Goal: Task Accomplishment & Management: Complete application form

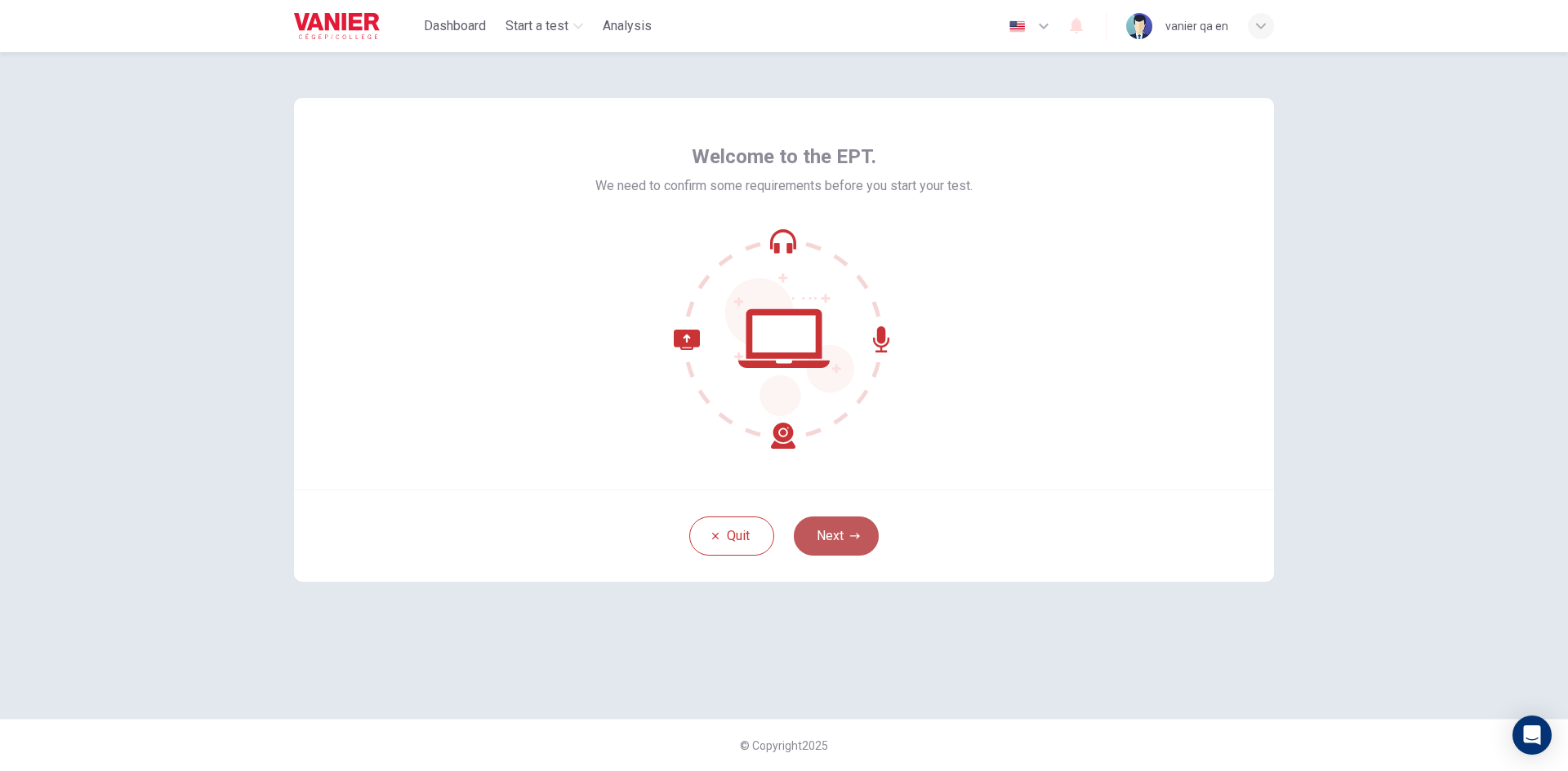
click at [834, 550] on button "Next" at bounding box center [836, 536] width 85 height 40
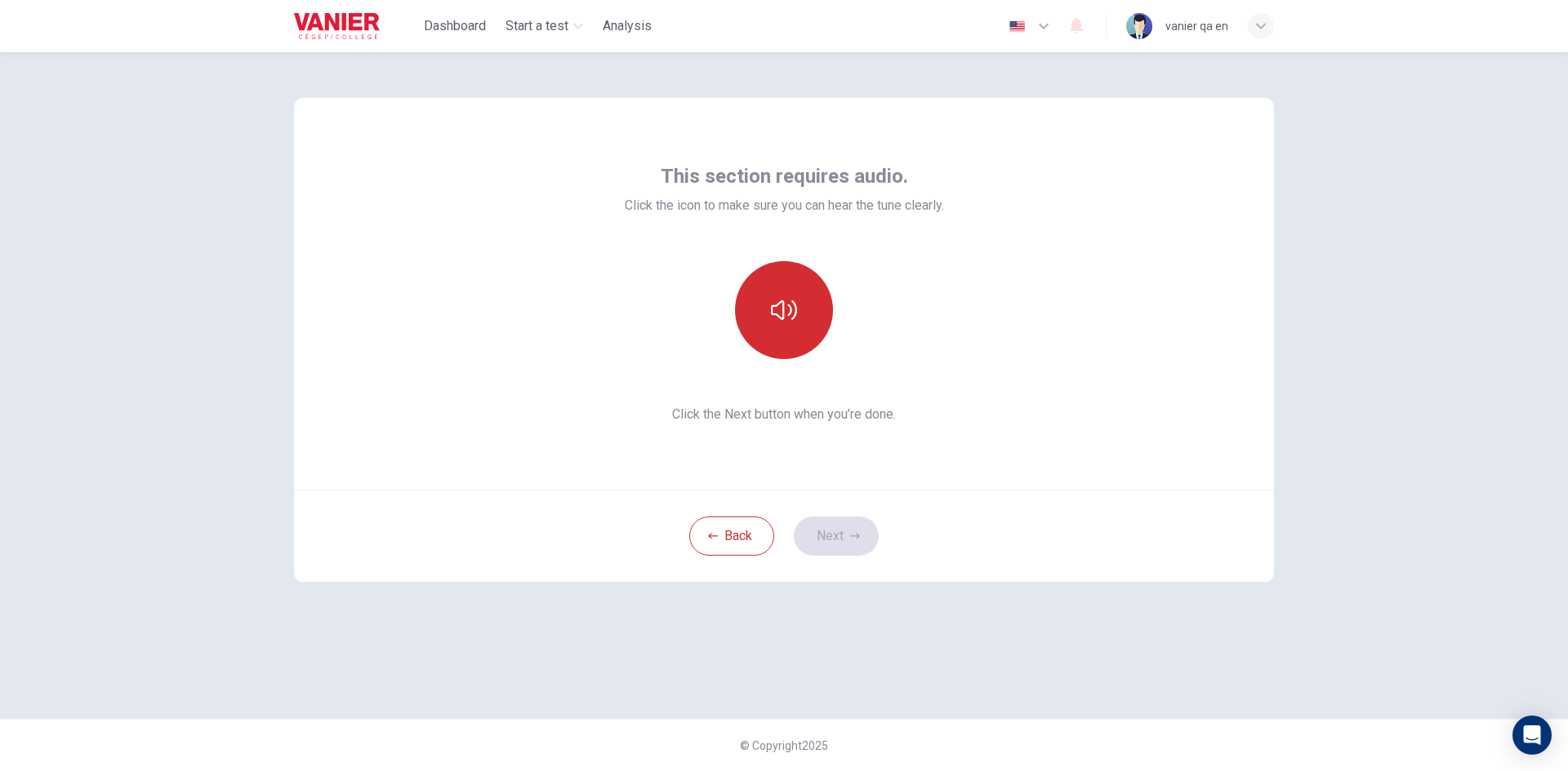
click at [798, 335] on button "button" at bounding box center [784, 310] width 98 height 98
click at [841, 534] on button "Next" at bounding box center [836, 536] width 85 height 40
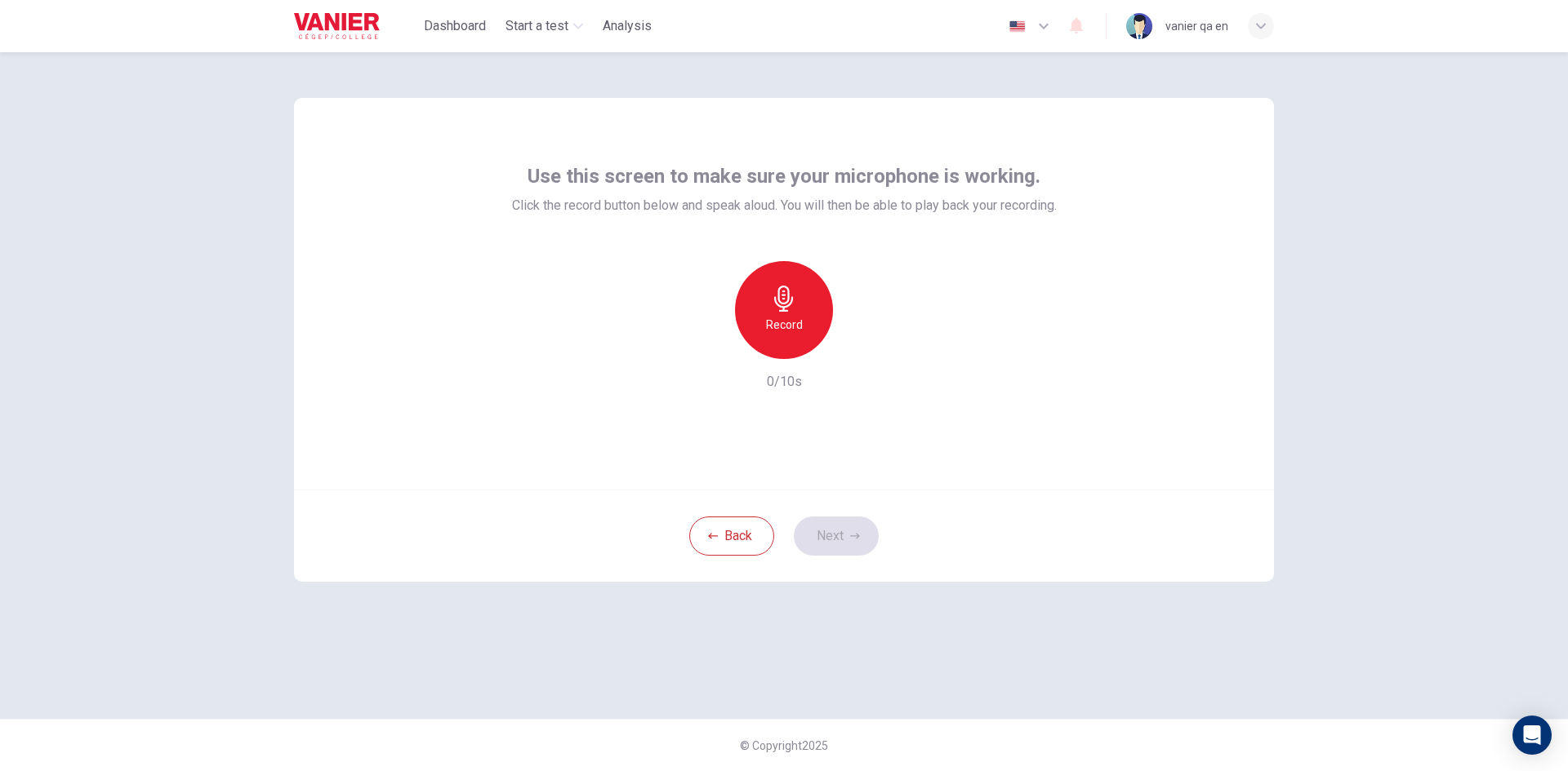
click at [765, 303] on div "Record" at bounding box center [784, 310] width 98 height 98
click at [765, 303] on div "Stop" at bounding box center [784, 310] width 98 height 98
click at [848, 527] on button "Next" at bounding box center [836, 536] width 85 height 40
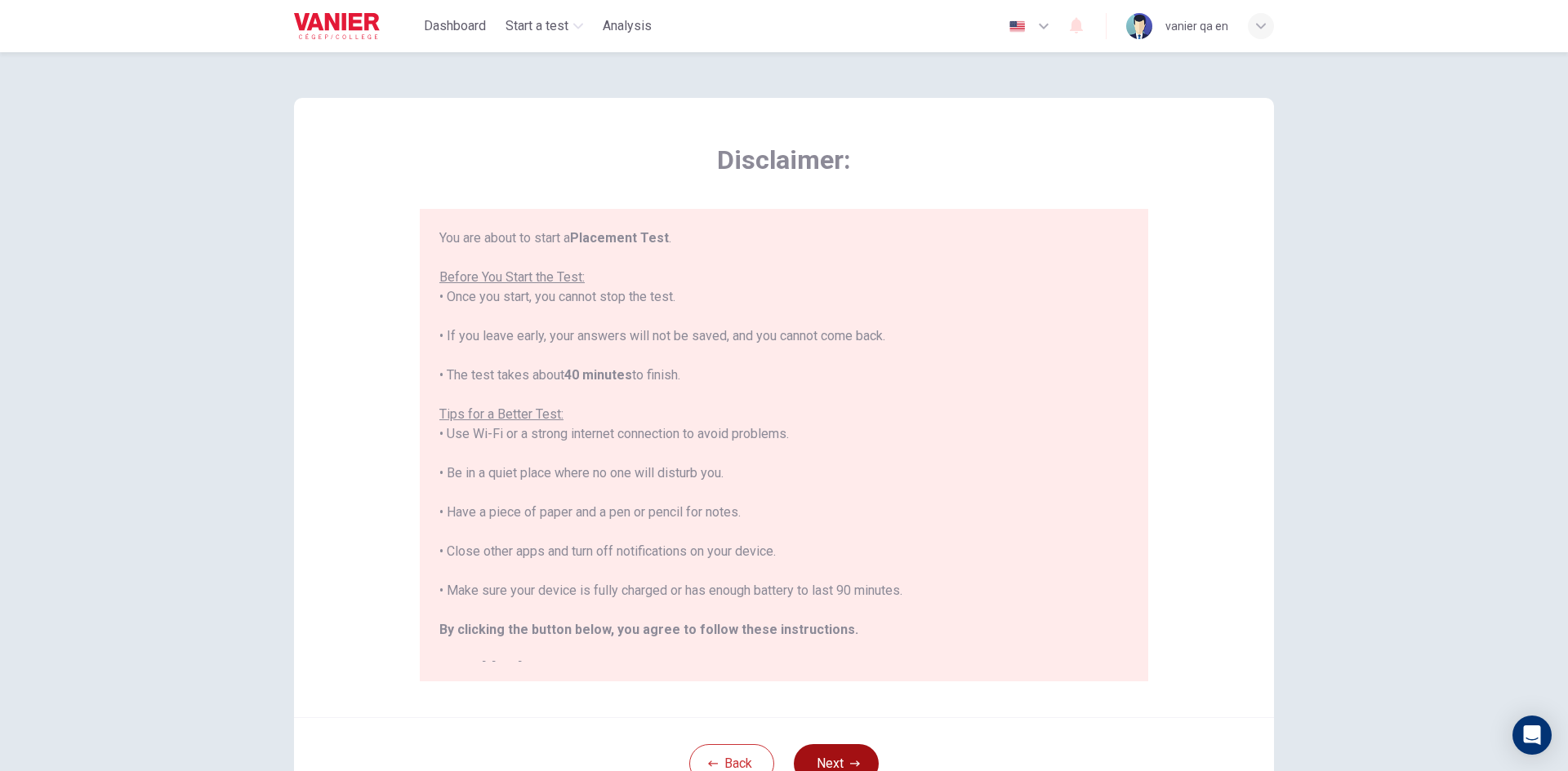
click at [831, 750] on button "Next" at bounding box center [836, 763] width 85 height 40
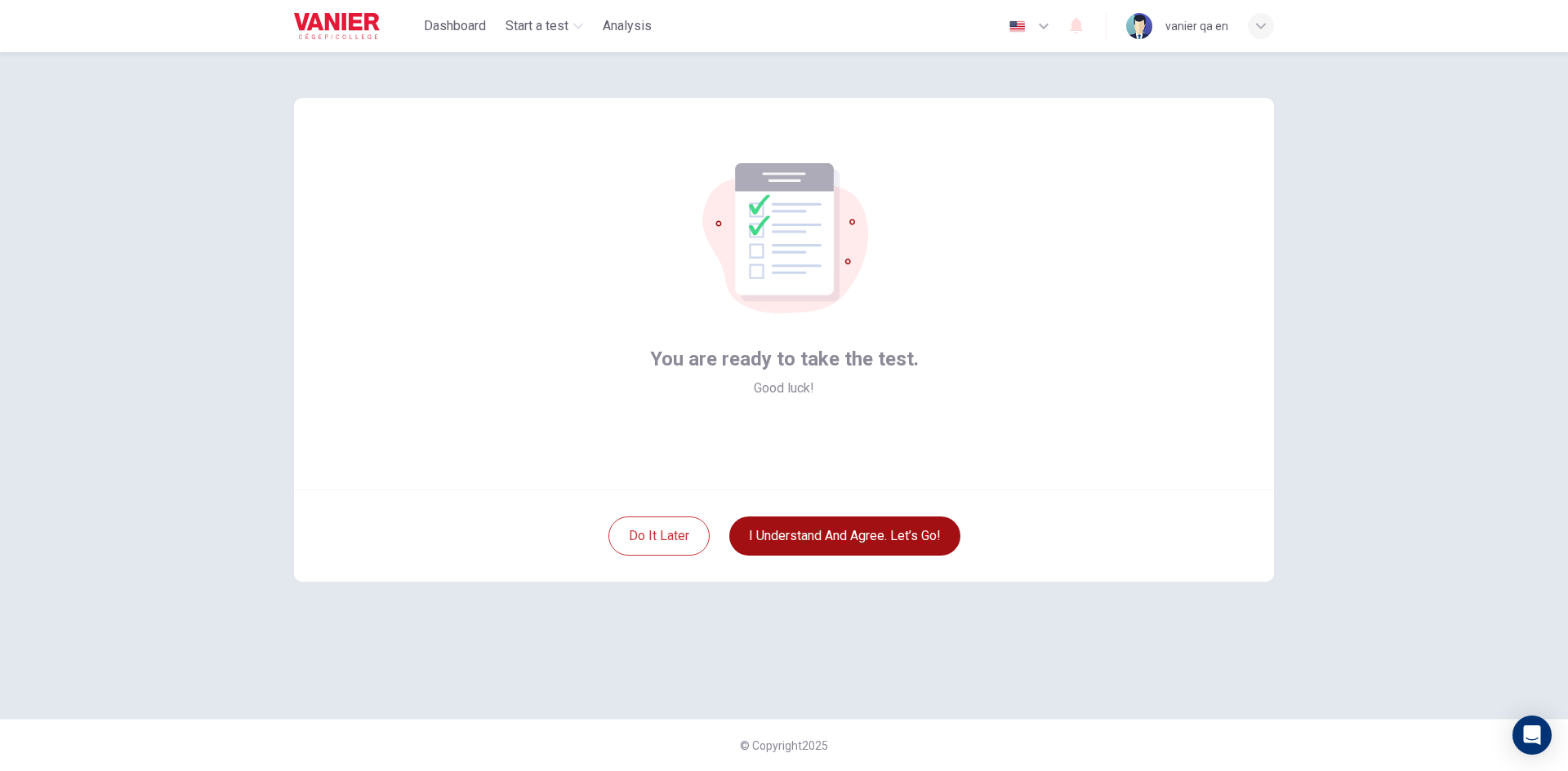
click at [824, 541] on button "I understand and agree. Let’s go!" at bounding box center [845, 536] width 231 height 40
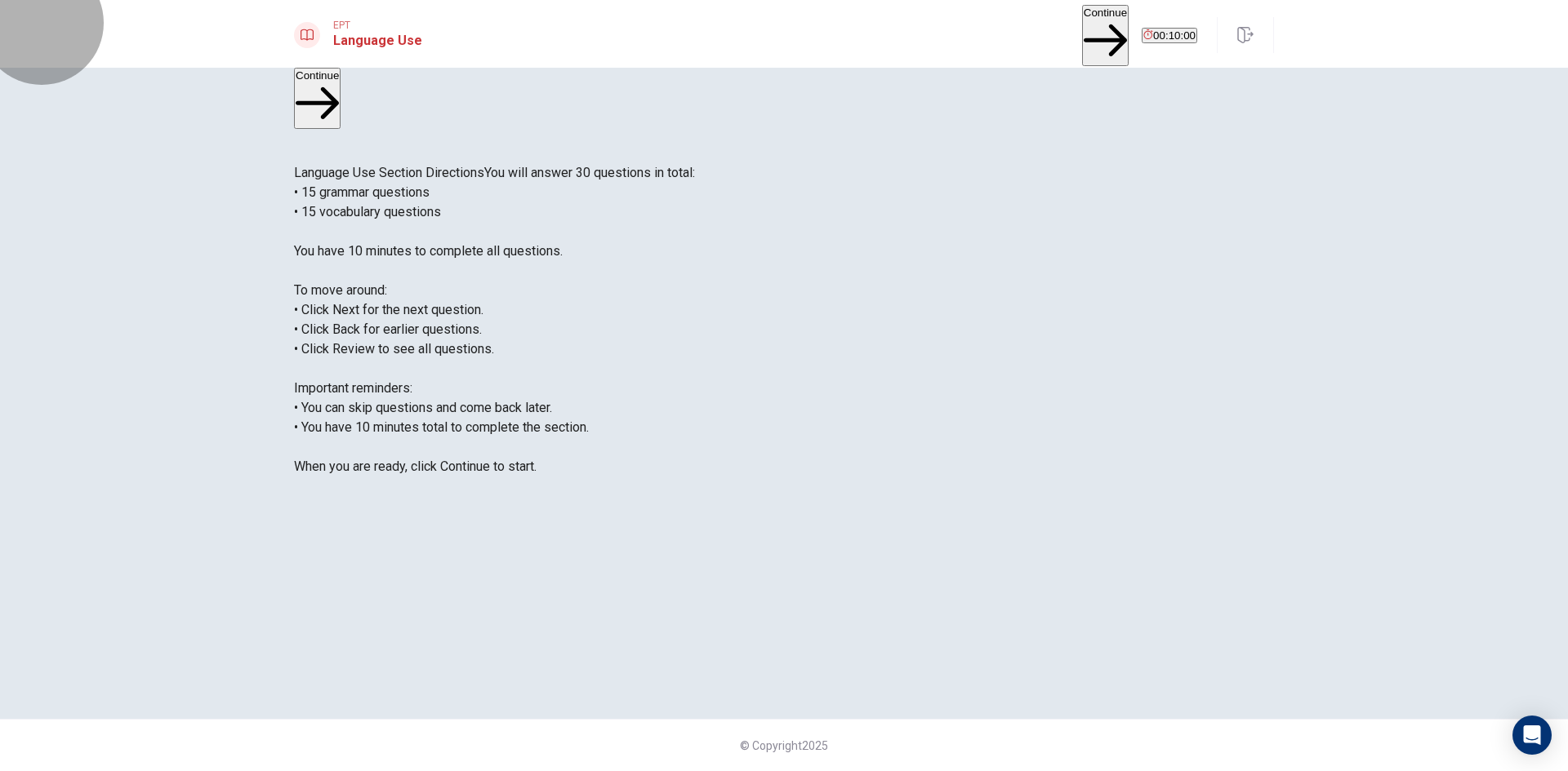
click at [1082, 35] on button "Continue" at bounding box center [1105, 36] width 46 height 62
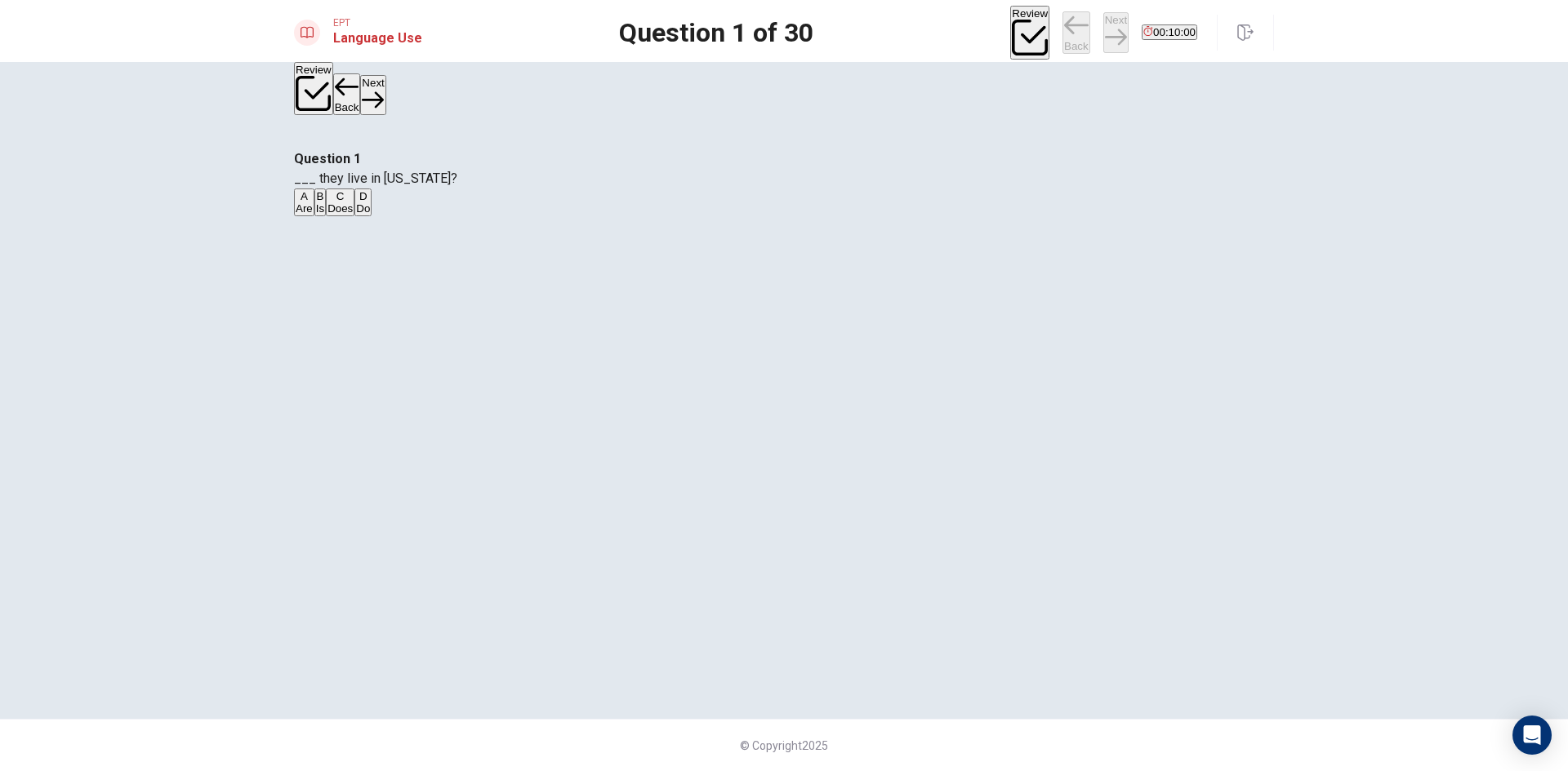
click at [314, 216] on button "A Are" at bounding box center [304, 202] width 20 height 28
click at [1103, 33] on button "Next" at bounding box center [1116, 32] width 25 height 40
click at [413, 216] on button "C did reads" at bounding box center [389, 202] width 48 height 28
click at [1103, 28] on button "Next" at bounding box center [1116, 32] width 25 height 40
click at [338, 216] on button "A finishing" at bounding box center [315, 202] width 43 height 28
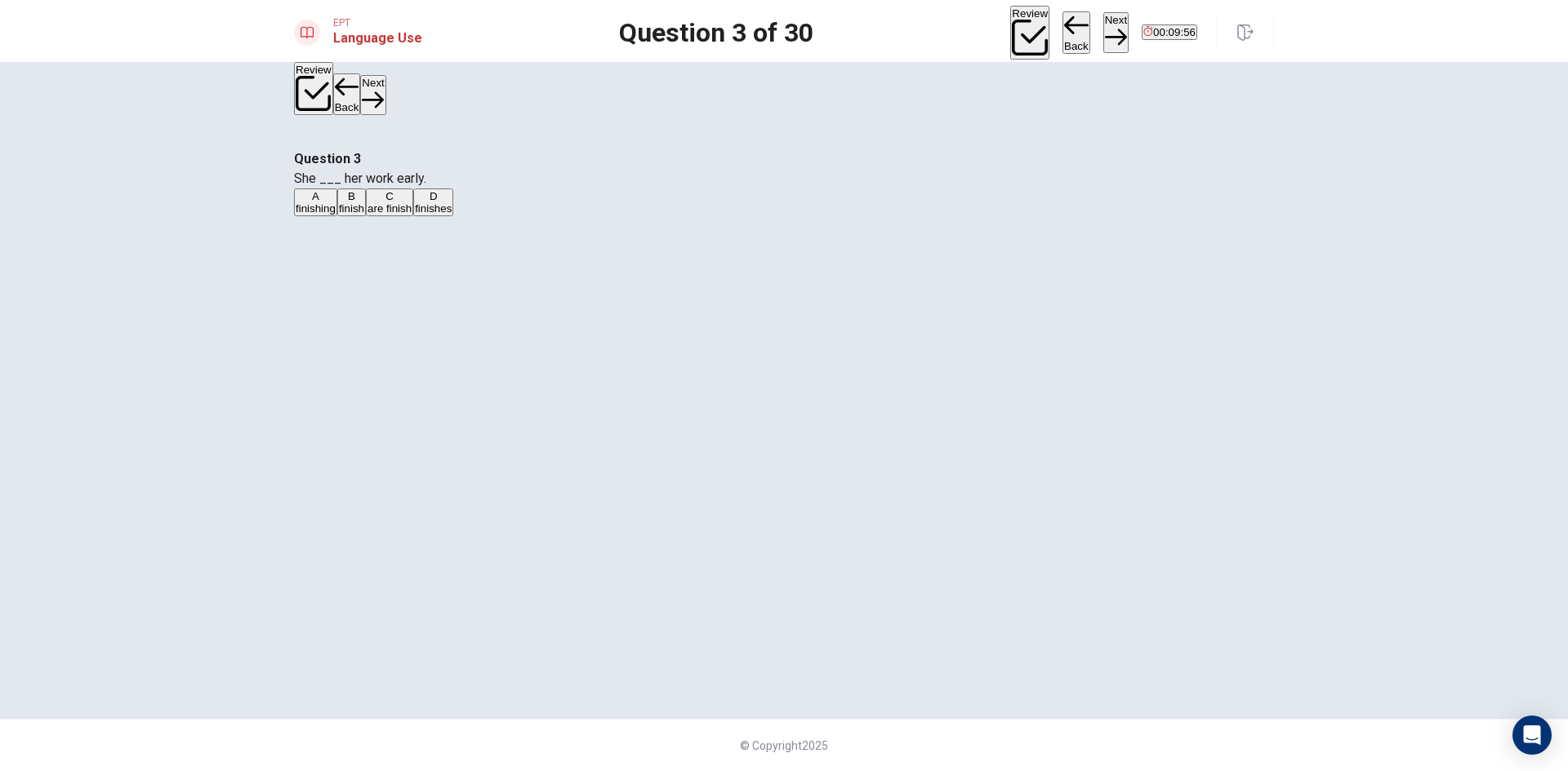
click at [1103, 42] on button "Next" at bounding box center [1116, 32] width 25 height 40
click at [330, 216] on button "B Is" at bounding box center [324, 202] width 12 height 28
click at [1105, 29] on icon "button" at bounding box center [1116, 37] width 22 height 16
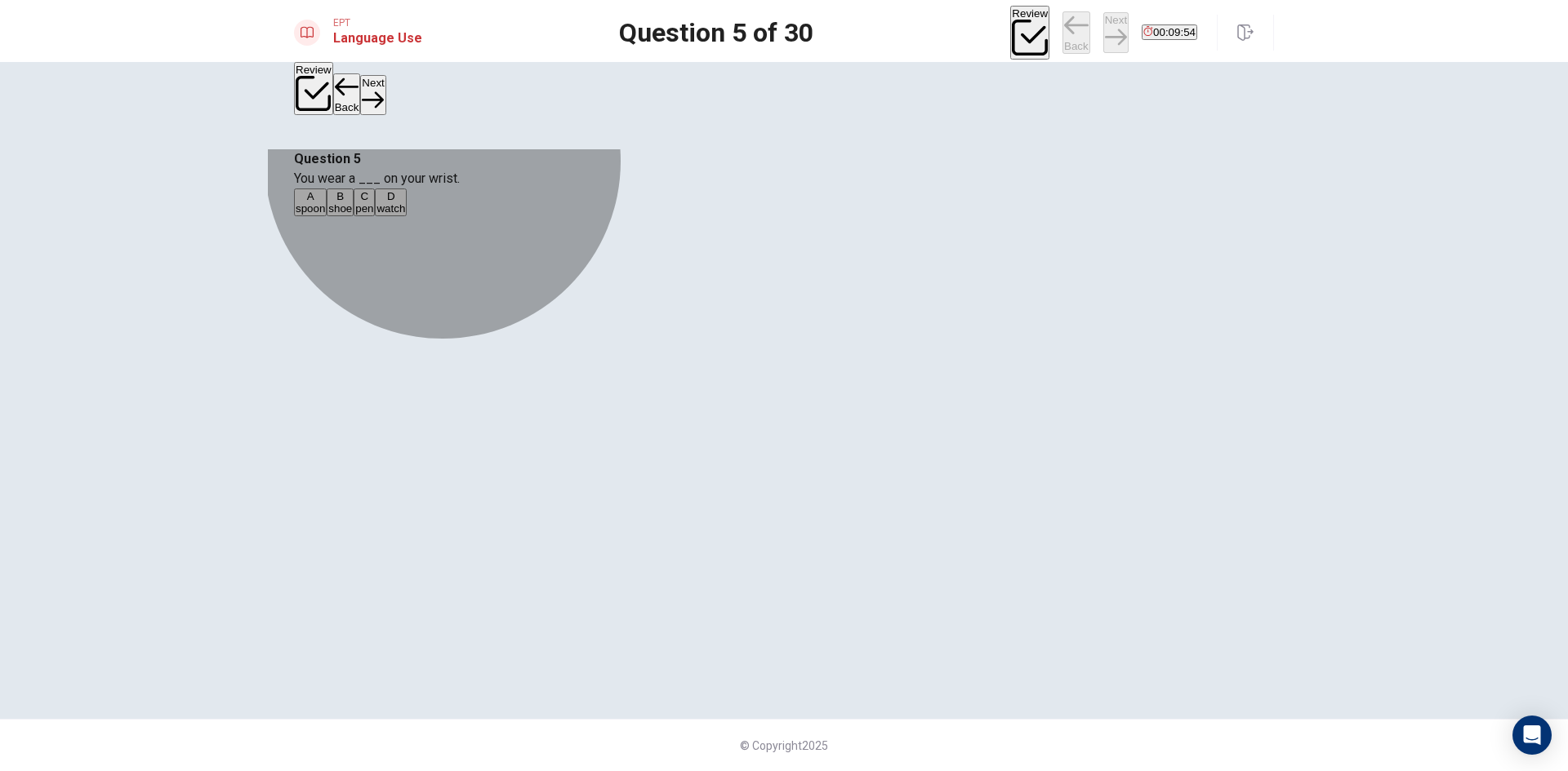
click at [327, 216] on button "A spoon" at bounding box center [311, 202] width 33 height 28
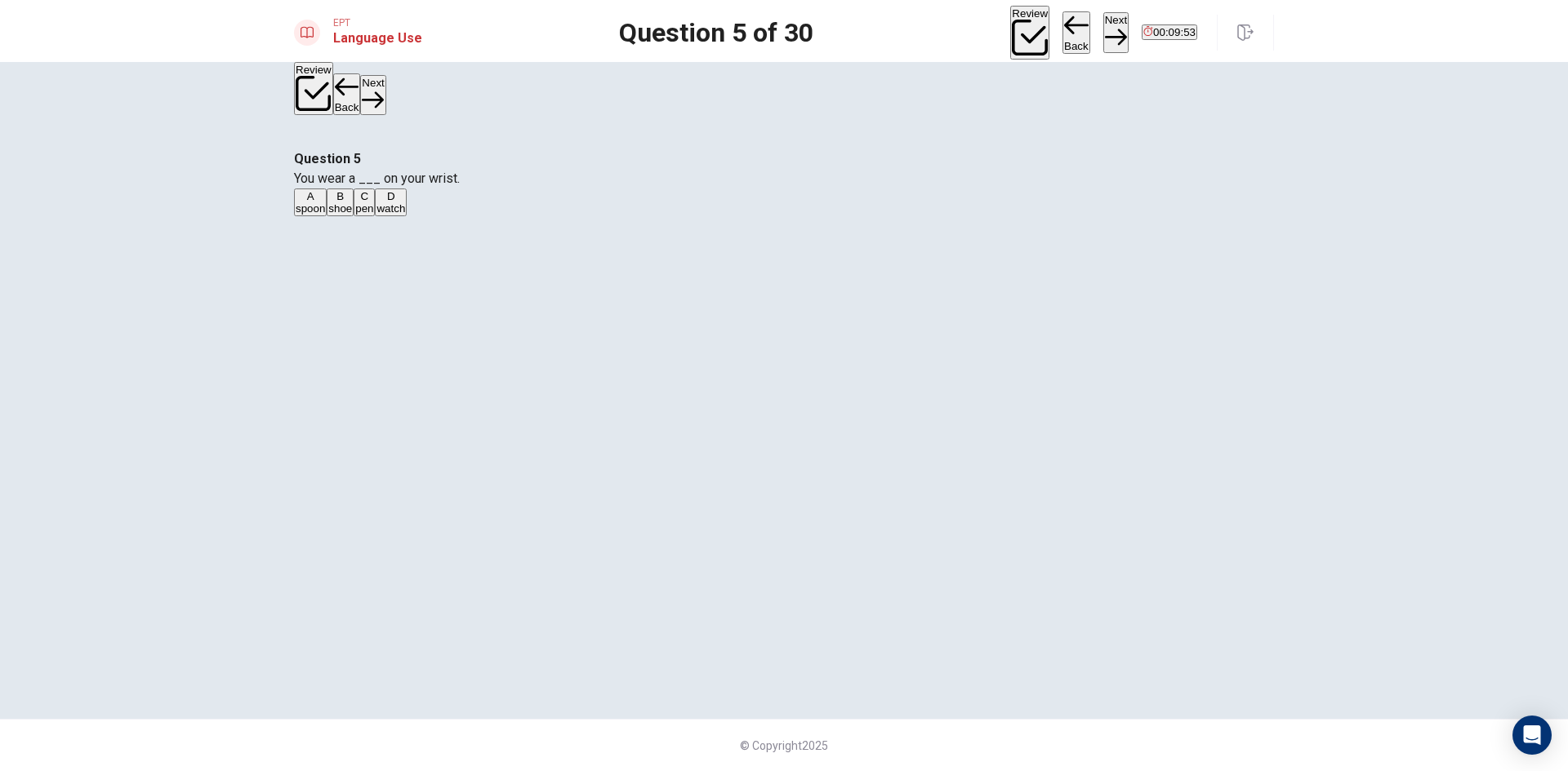
click at [1103, 23] on button "Next" at bounding box center [1116, 32] width 25 height 40
click at [321, 216] on button "A chair" at bounding box center [308, 202] width 27 height 28
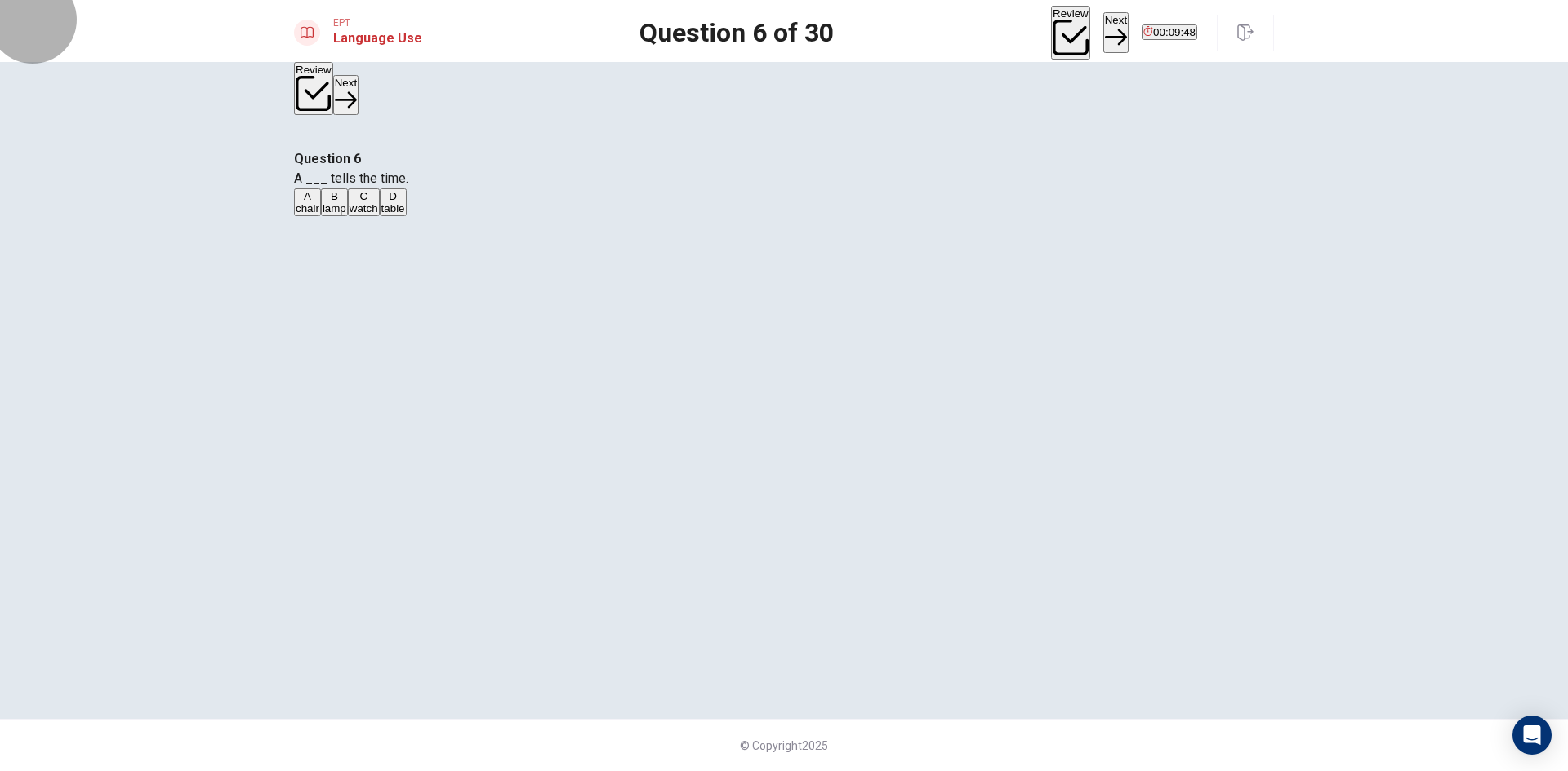
click at [1103, 31] on button "Next" at bounding box center [1116, 32] width 25 height 40
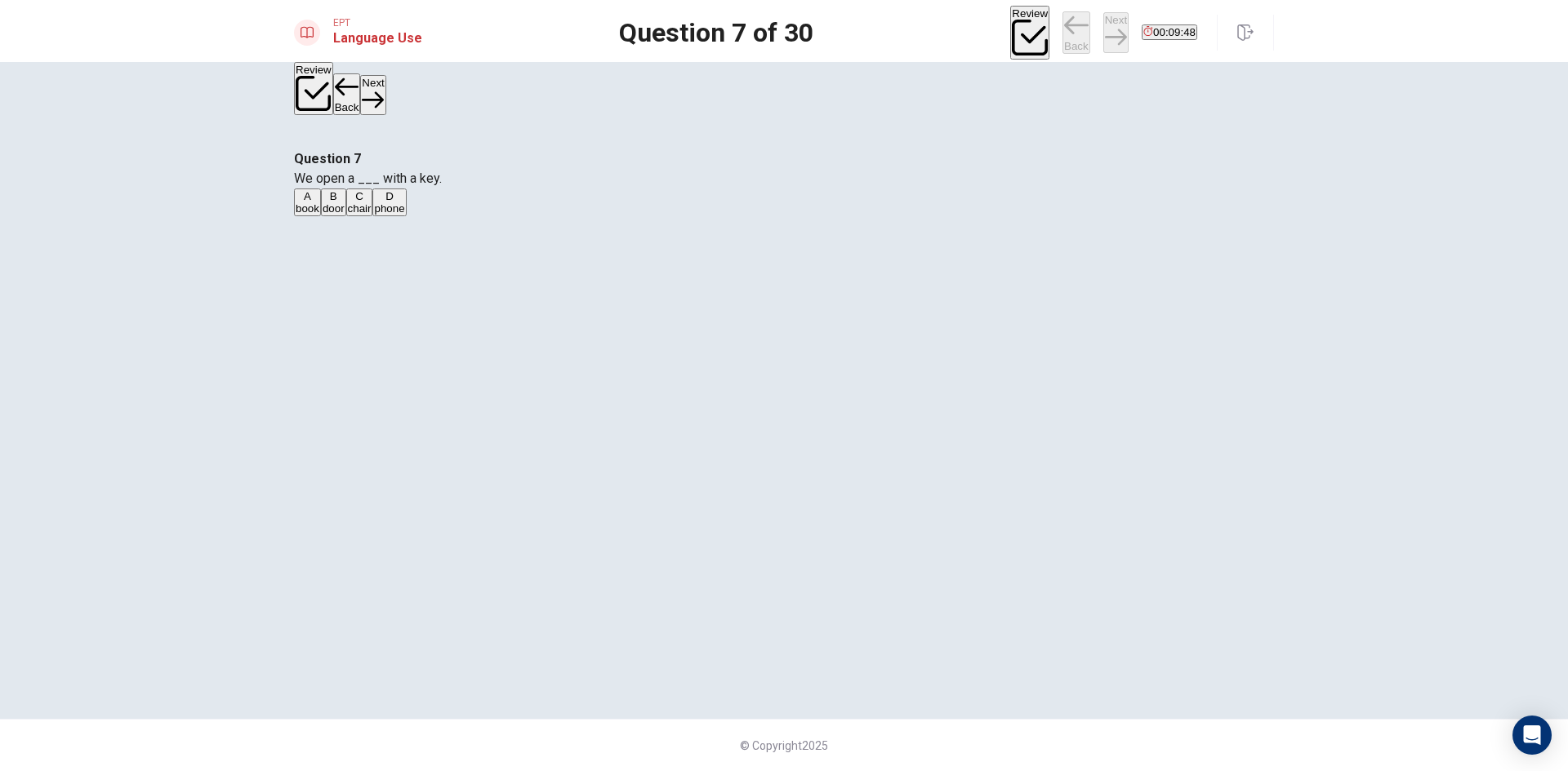
click at [373, 216] on button "C chair" at bounding box center [360, 202] width 27 height 28
drag, startPoint x: 1060, startPoint y: 19, endPoint x: 1047, endPoint y: 37, distance: 22.2
click at [1103, 20] on button "Next" at bounding box center [1116, 32] width 25 height 40
drag, startPoint x: 707, startPoint y: 315, endPoint x: 893, endPoint y: 194, distance: 221.9
click at [342, 216] on button "B chair" at bounding box center [329, 202] width 27 height 28
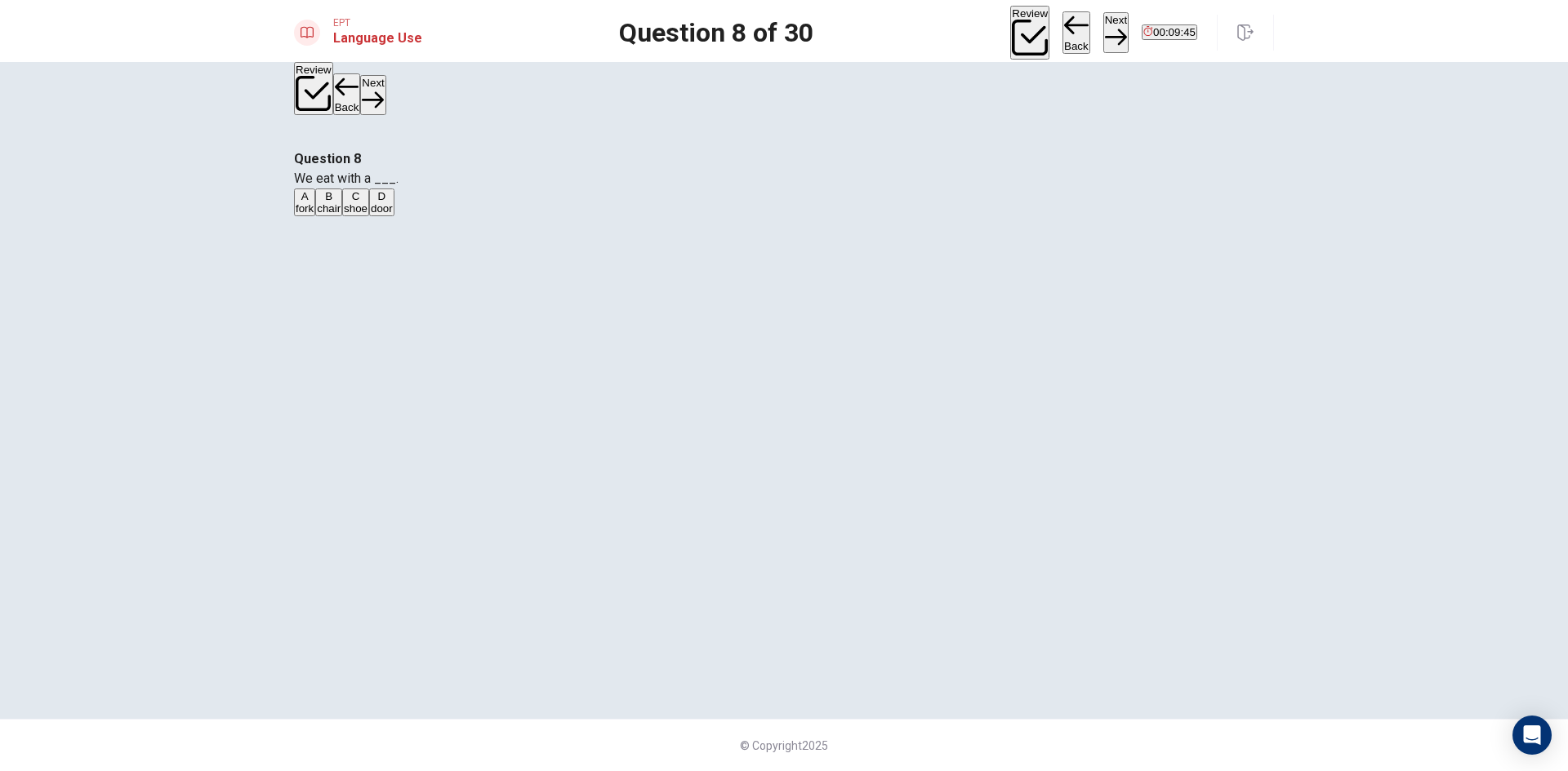
click at [1103, 37] on button "Next" at bounding box center [1116, 32] width 25 height 40
click at [1103, 35] on button "Next" at bounding box center [1116, 32] width 25 height 40
click at [312, 216] on button "A am" at bounding box center [303, 202] width 18 height 28
click at [1103, 35] on button "Next" at bounding box center [1116, 32] width 25 height 40
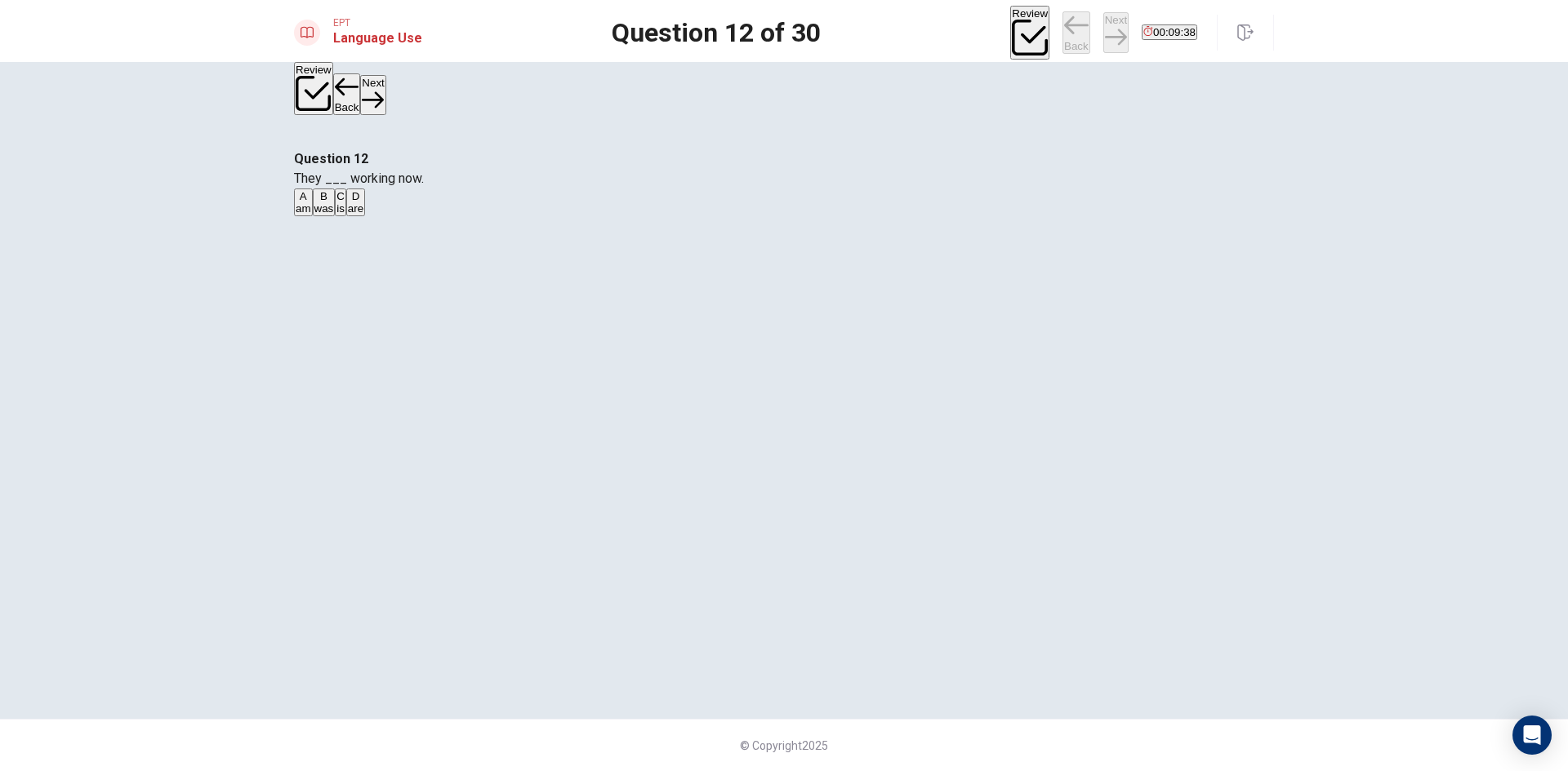
click at [759, 218] on div "A am B was C is D are" at bounding box center [784, 203] width 980 height 29
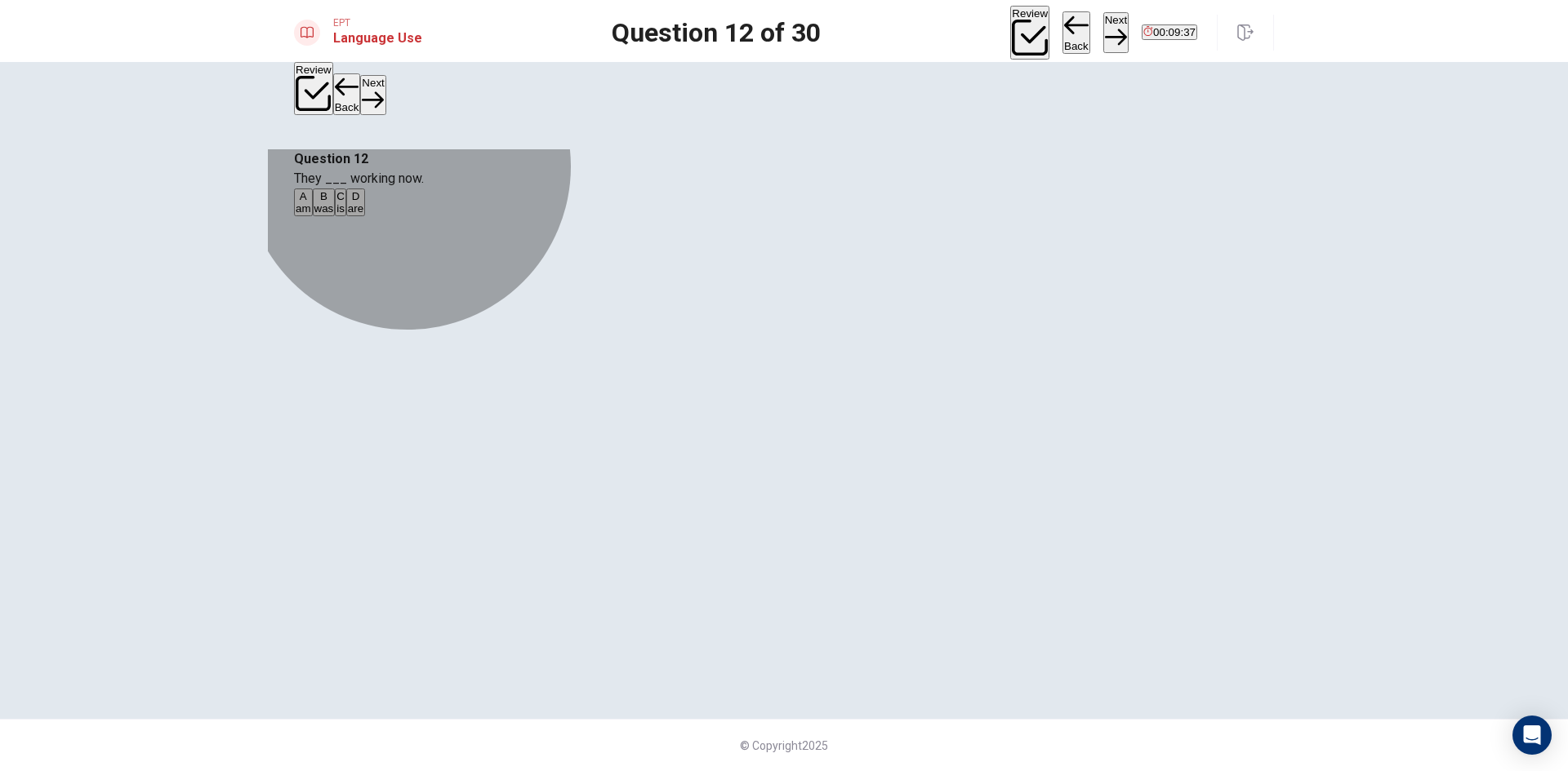
click at [336, 216] on button "B was" at bounding box center [324, 202] width 23 height 28
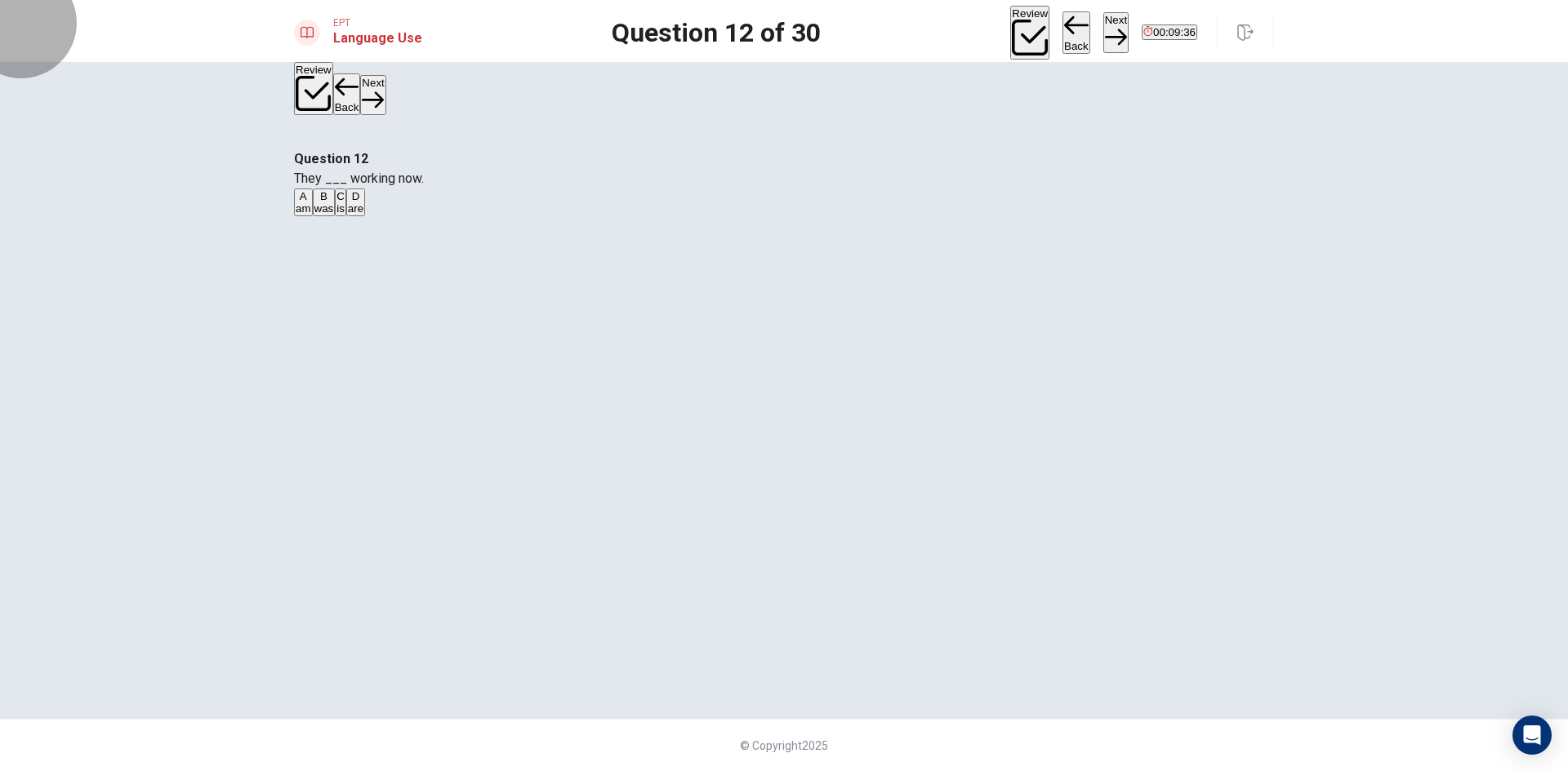
click at [1103, 35] on button "Next" at bounding box center [1116, 32] width 25 height 40
click at [317, 216] on button "A eats" at bounding box center [306, 202] width 24 height 28
click at [1103, 22] on button "Next" at bounding box center [1116, 32] width 25 height 40
click at [398, 216] on button "C players" at bounding box center [379, 202] width 39 height 28
click at [1103, 40] on button "Next" at bounding box center [1116, 32] width 25 height 40
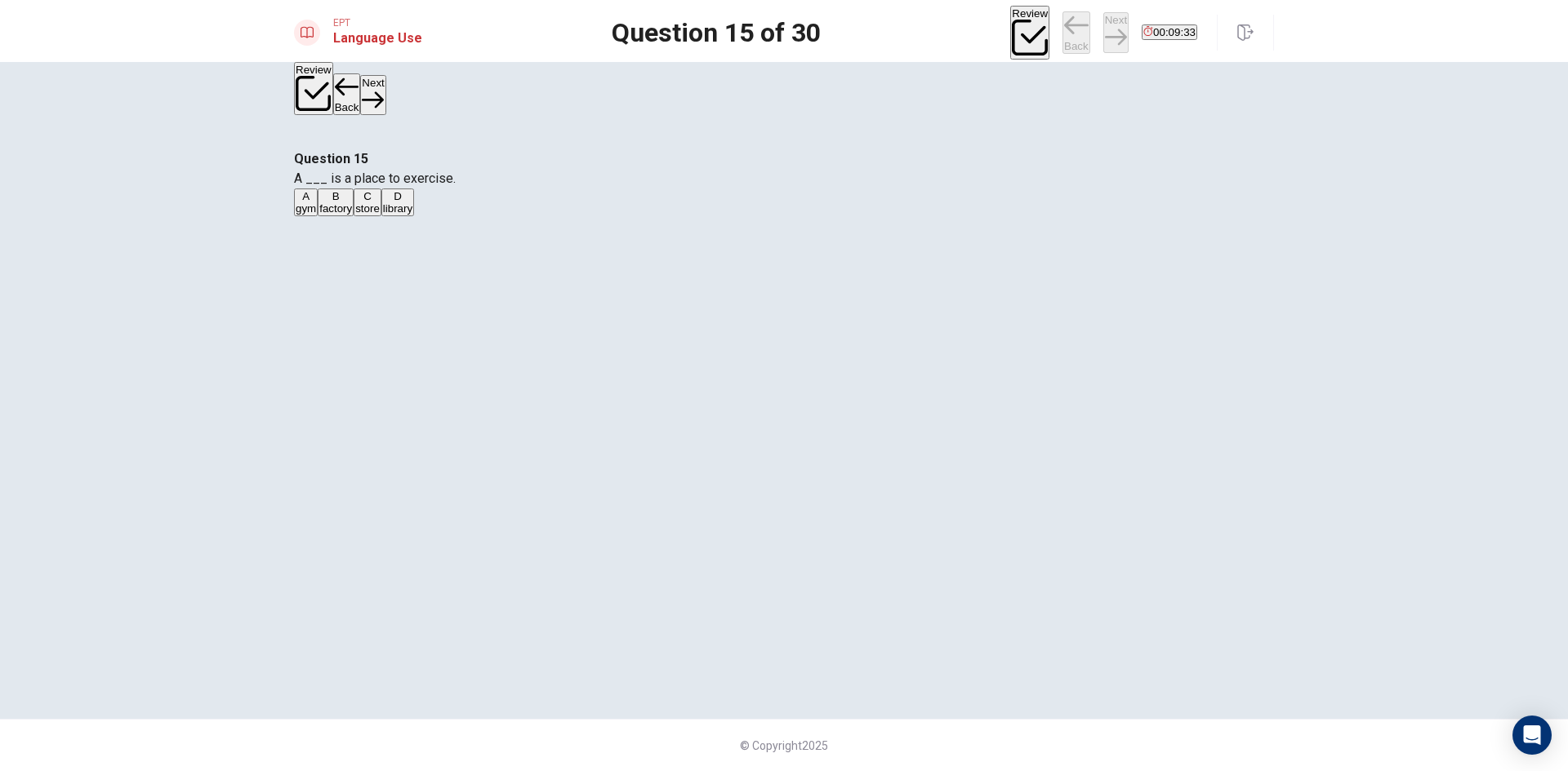
click at [317, 216] on button "A gym" at bounding box center [306, 202] width 24 height 28
click at [1103, 24] on button "Next" at bounding box center [1116, 32] width 25 height 40
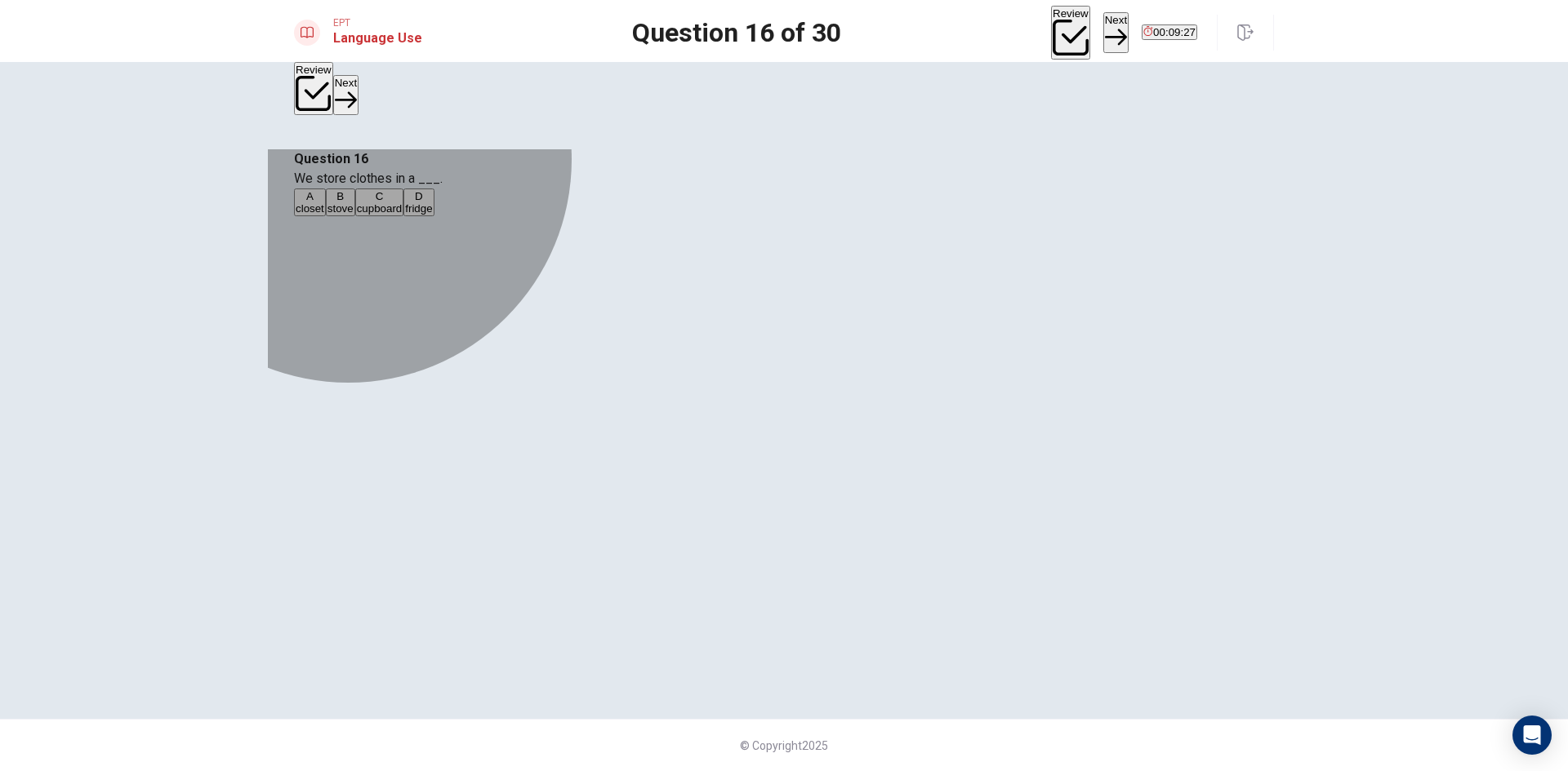
click at [326, 216] on button "A closet" at bounding box center [310, 202] width 32 height 28
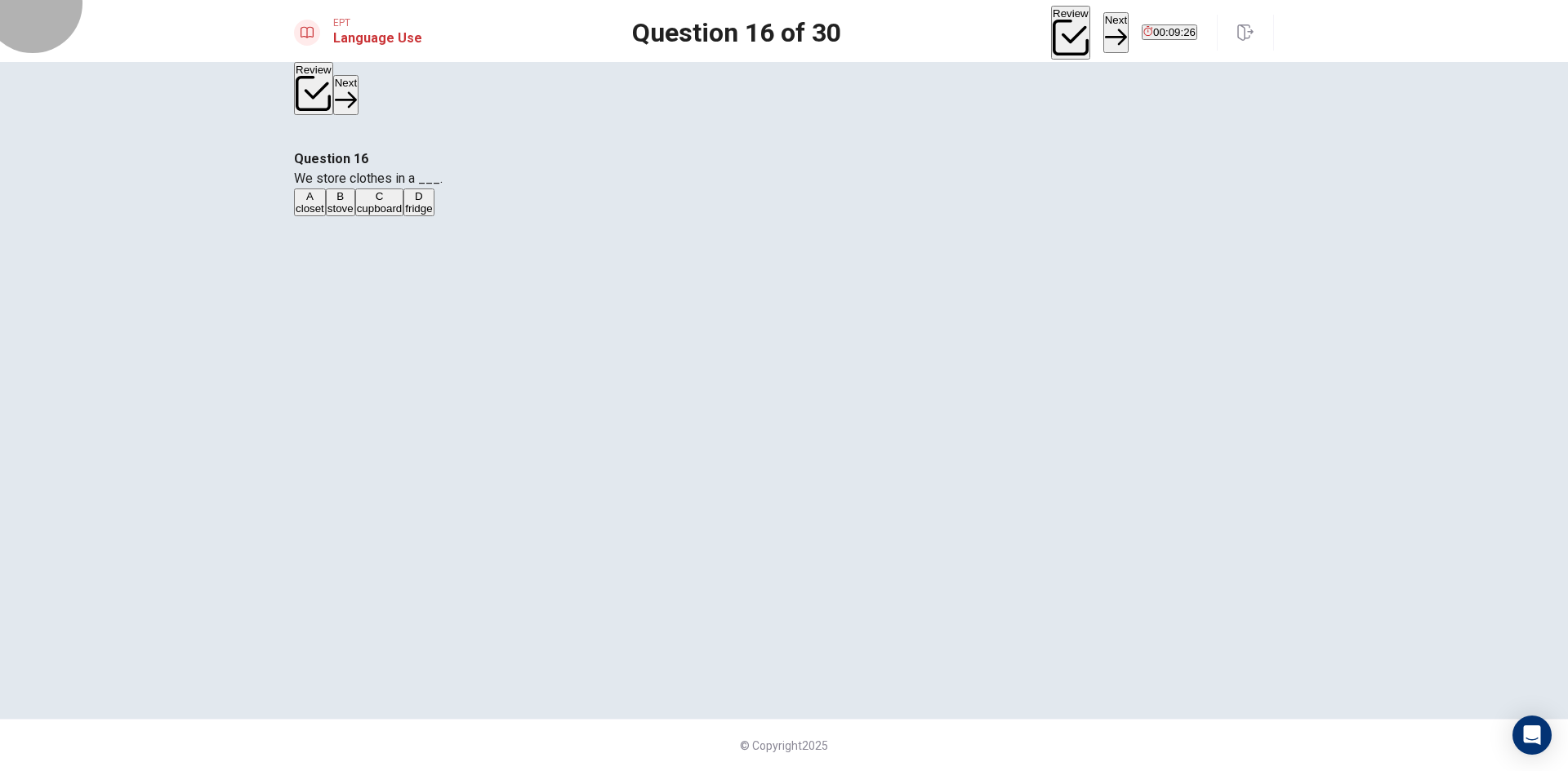
click at [1103, 14] on button "Next" at bounding box center [1116, 32] width 25 height 40
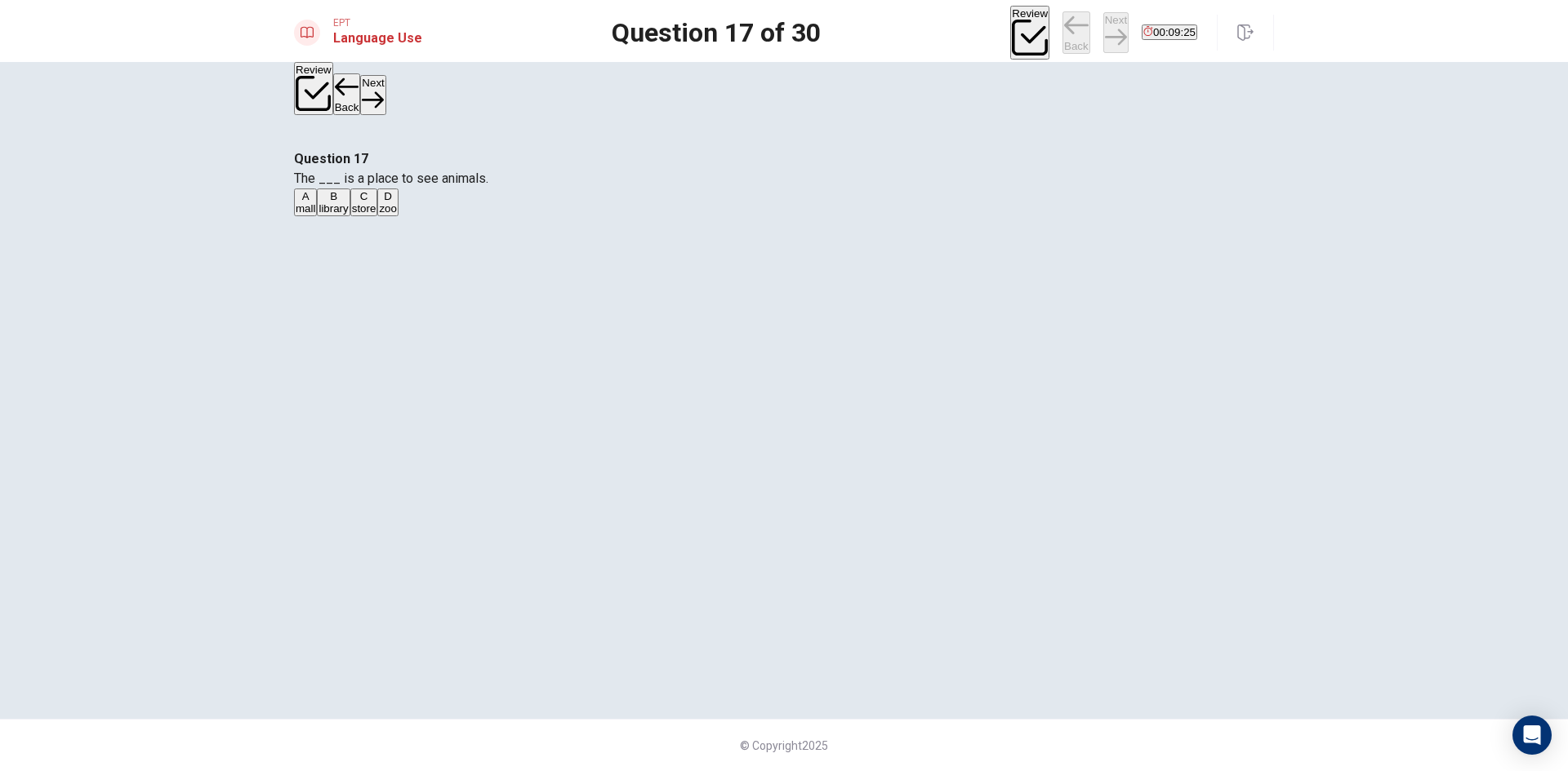
click at [378, 216] on button "C store" at bounding box center [364, 202] width 28 height 28
click at [1103, 42] on button "Next" at bounding box center [1116, 32] width 25 height 40
click at [319, 216] on button "A Cold" at bounding box center [307, 202] width 25 height 28
click at [1103, 35] on button "Next" at bounding box center [1116, 32] width 25 height 40
click at [321, 216] on button "A rains" at bounding box center [308, 202] width 27 height 28
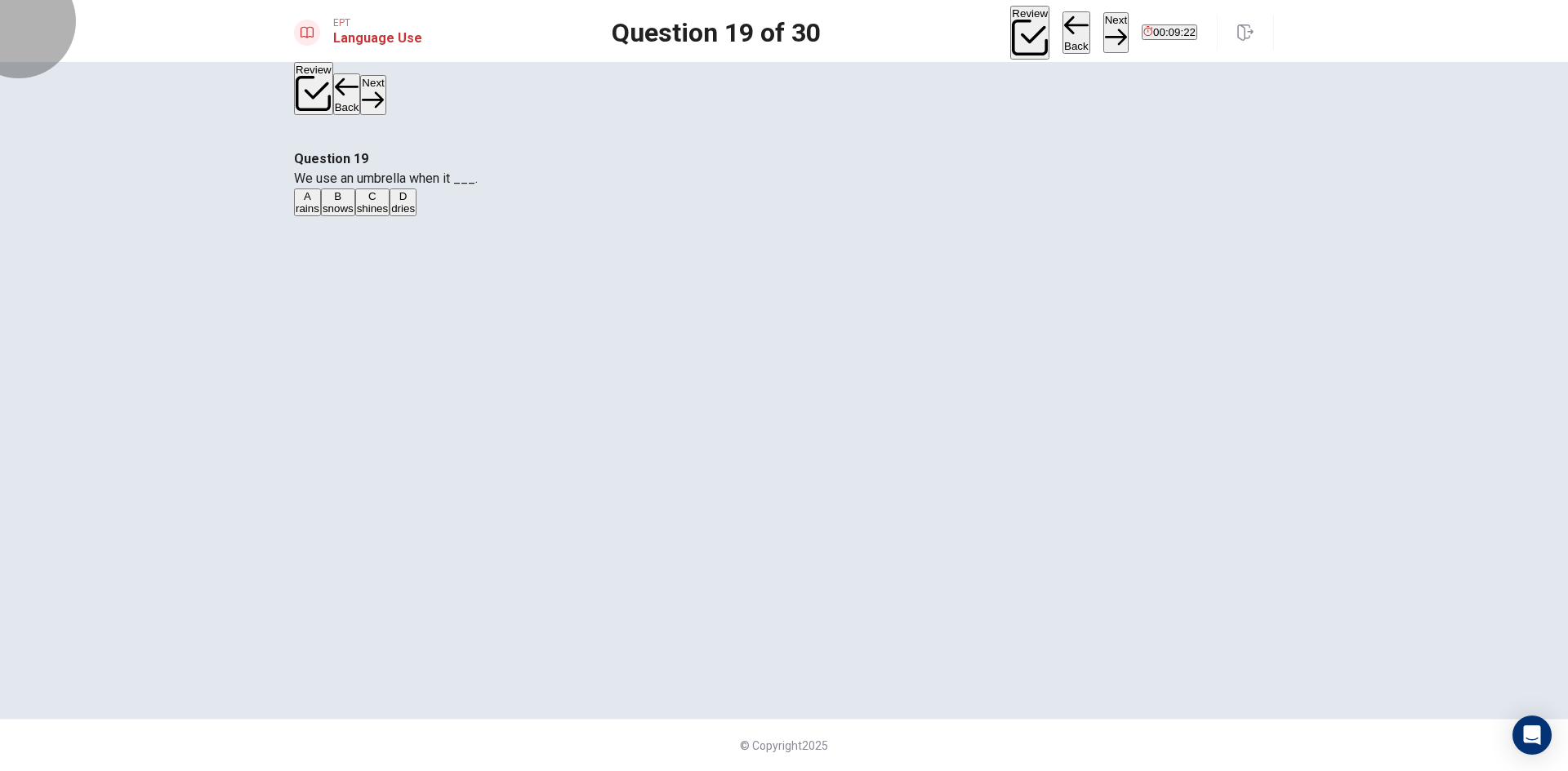
click at [1103, 33] on button "Next" at bounding box center [1116, 32] width 25 height 40
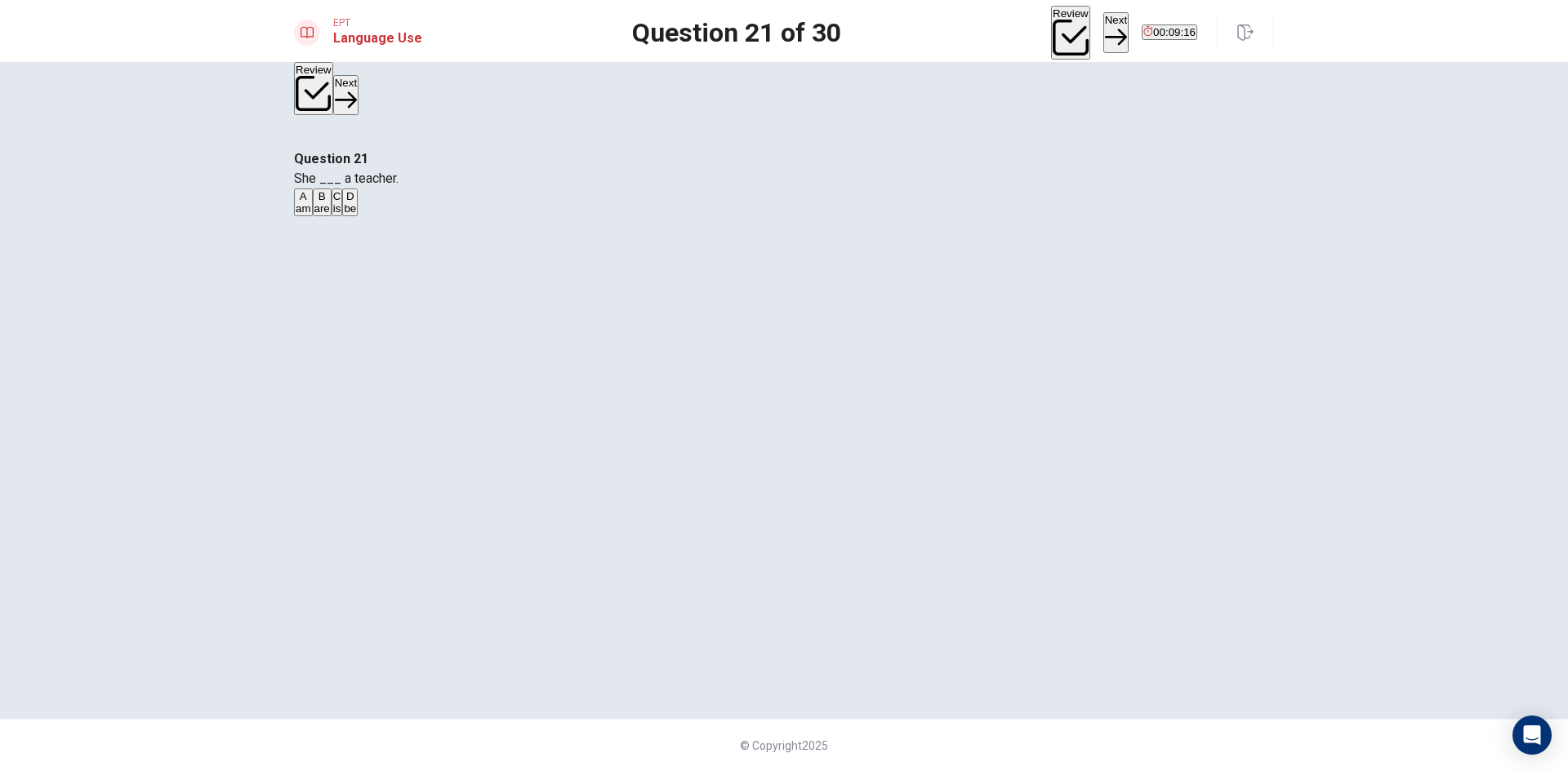
click at [332, 216] on button "B are" at bounding box center [321, 202] width 18 height 28
drag, startPoint x: 1056, startPoint y: 29, endPoint x: 1049, endPoint y: 36, distance: 9.9
click at [1103, 28] on button "Next" at bounding box center [1116, 32] width 25 height 40
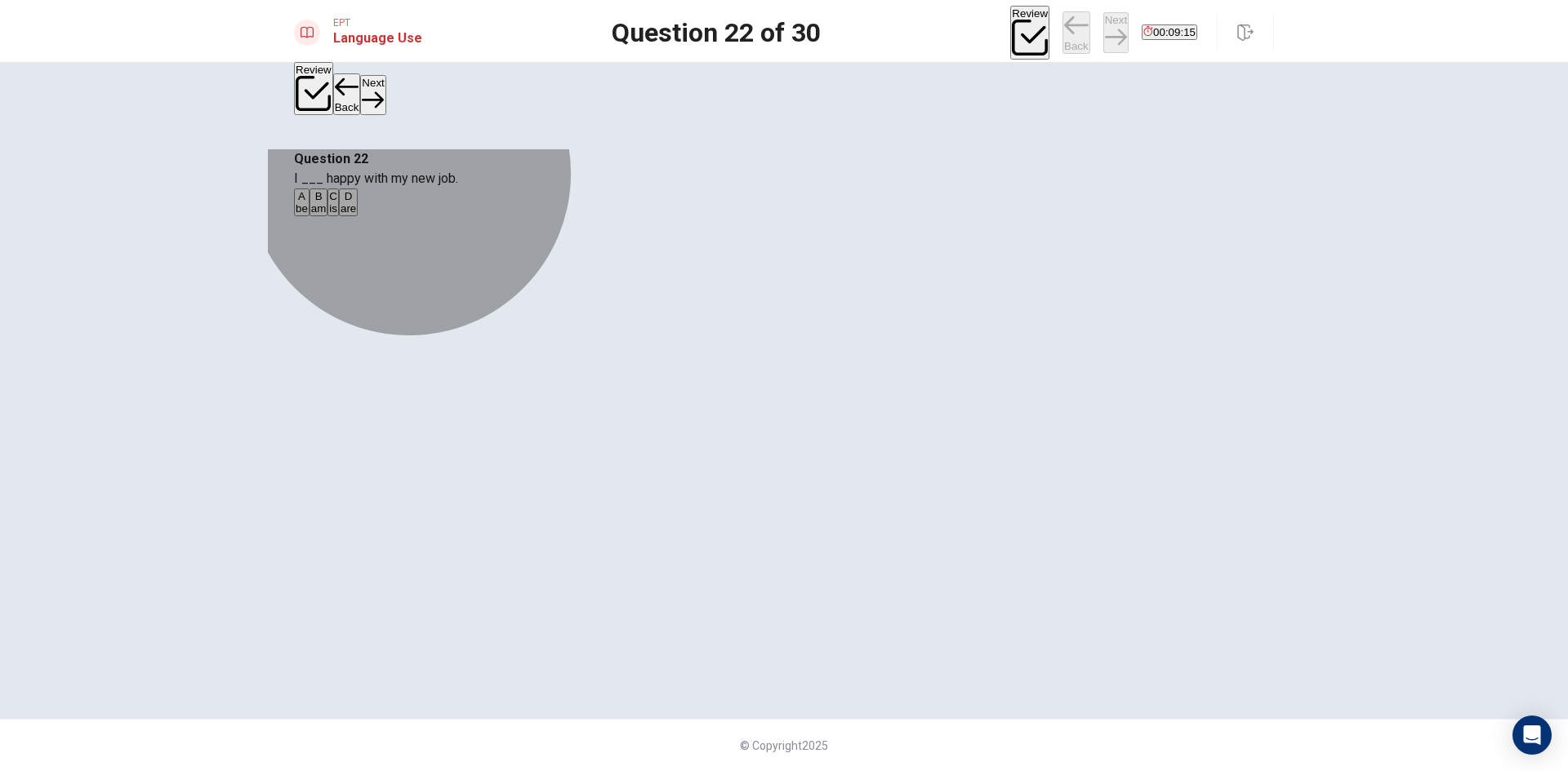
click at [310, 216] on button "A be" at bounding box center [302, 202] width 15 height 28
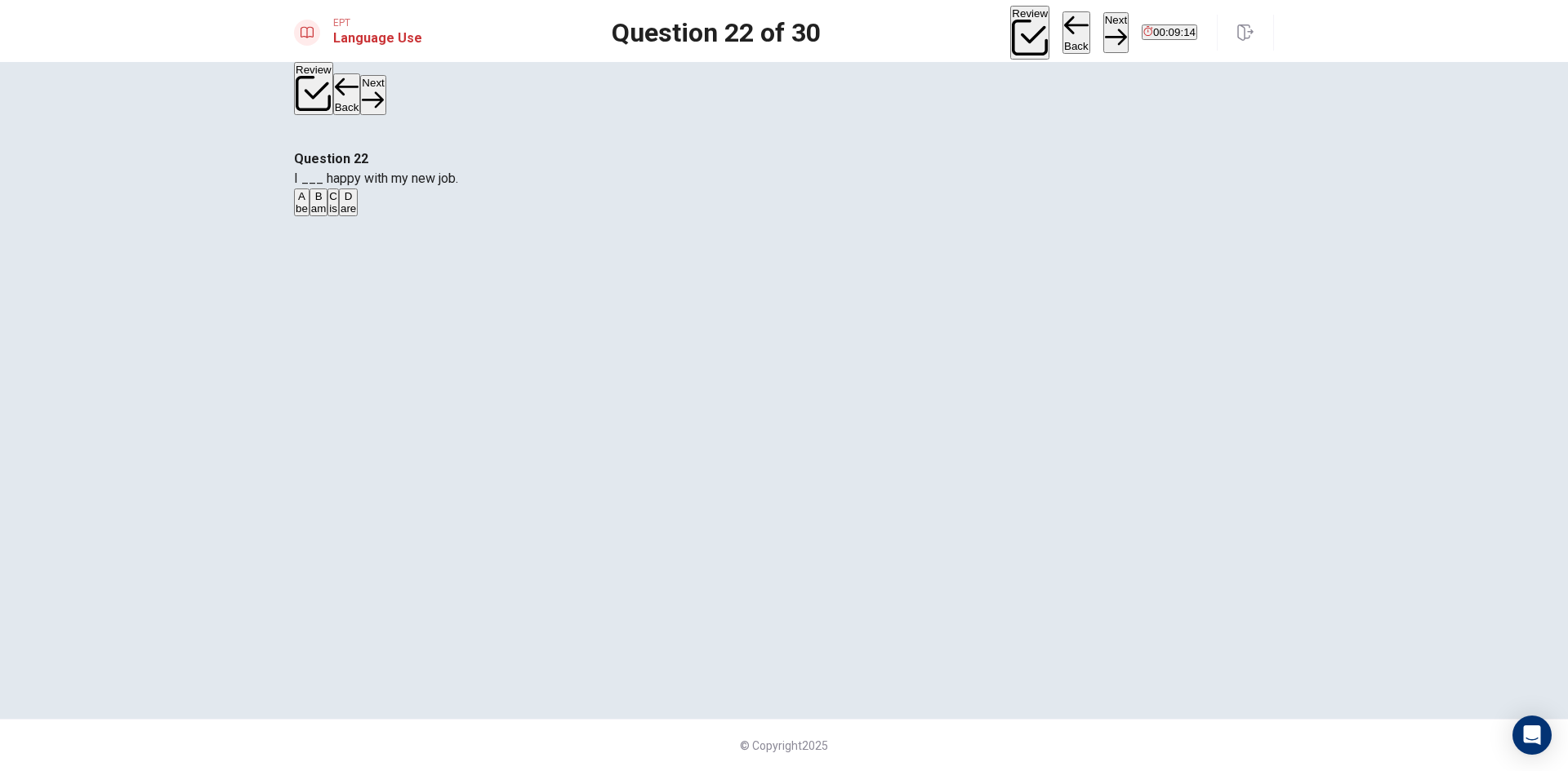
click at [1103, 32] on button "Next" at bounding box center [1116, 32] width 25 height 40
drag, startPoint x: 795, startPoint y: 264, endPoint x: 1028, endPoint y: 152, distance: 258.5
click at [317, 216] on button "A eats" at bounding box center [306, 202] width 24 height 28
click at [1103, 29] on button "Next" at bounding box center [1116, 32] width 25 height 40
click at [359, 216] on button "C has" at bounding box center [348, 202] width 21 height 28
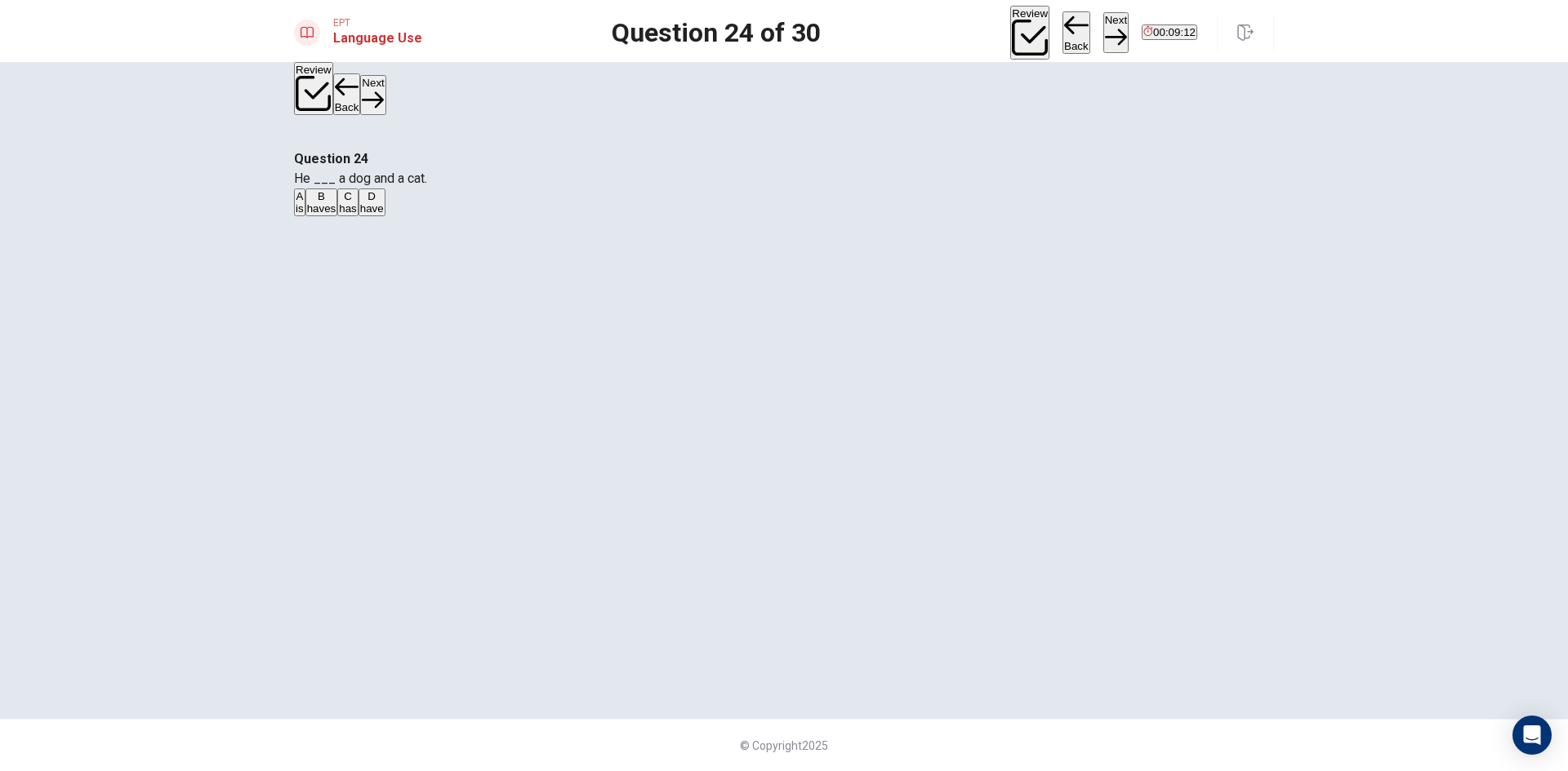
click at [1103, 35] on button "Next" at bounding box center [1116, 32] width 25 height 40
click at [1103, 27] on button "Next" at bounding box center [1116, 32] width 25 height 40
click at [342, 216] on button "B chair" at bounding box center [329, 202] width 27 height 28
click at [1103, 25] on button "Next" at bounding box center [1116, 32] width 25 height 40
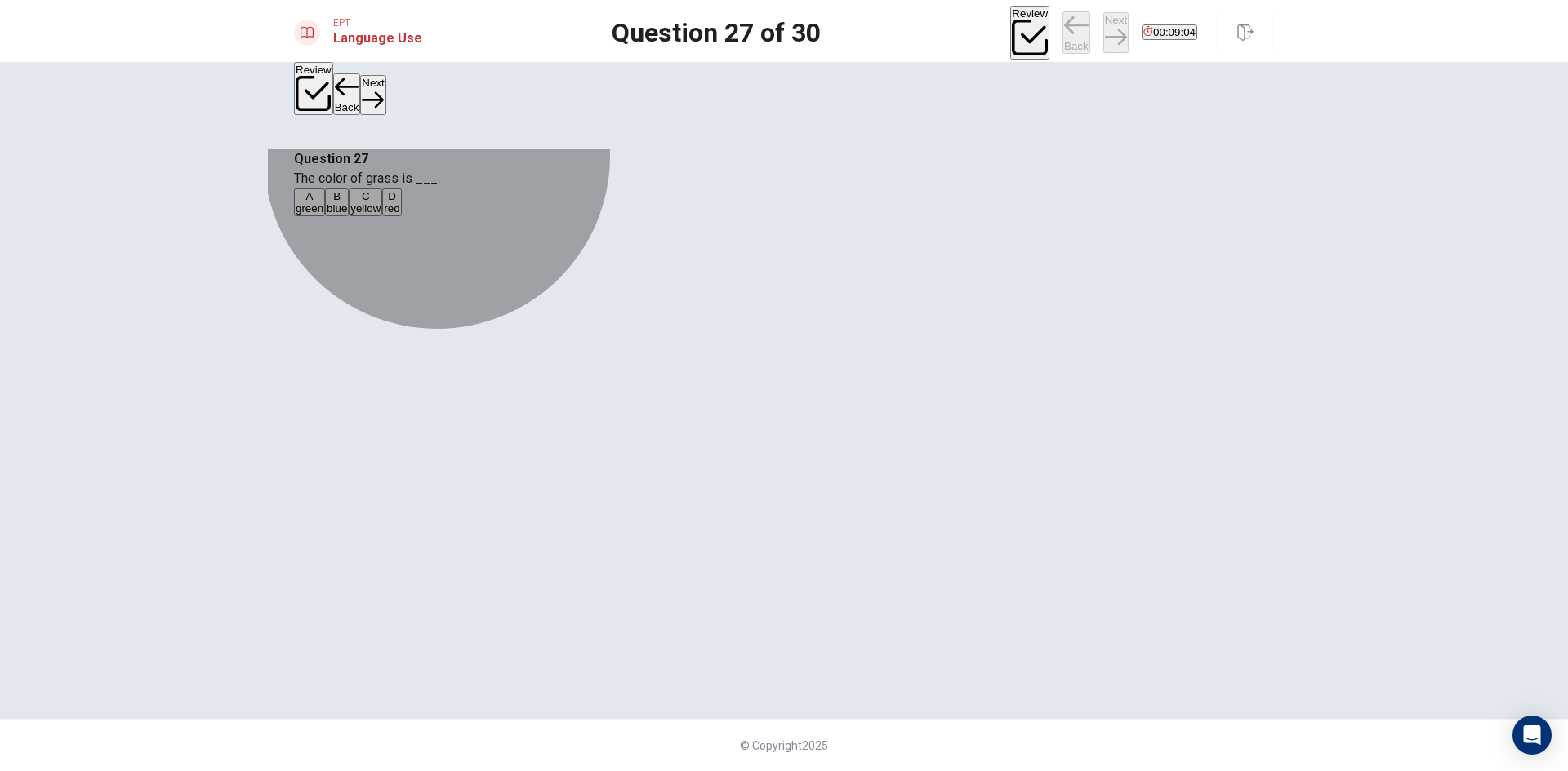
click at [325, 216] on button "A green" at bounding box center [310, 202] width 31 height 28
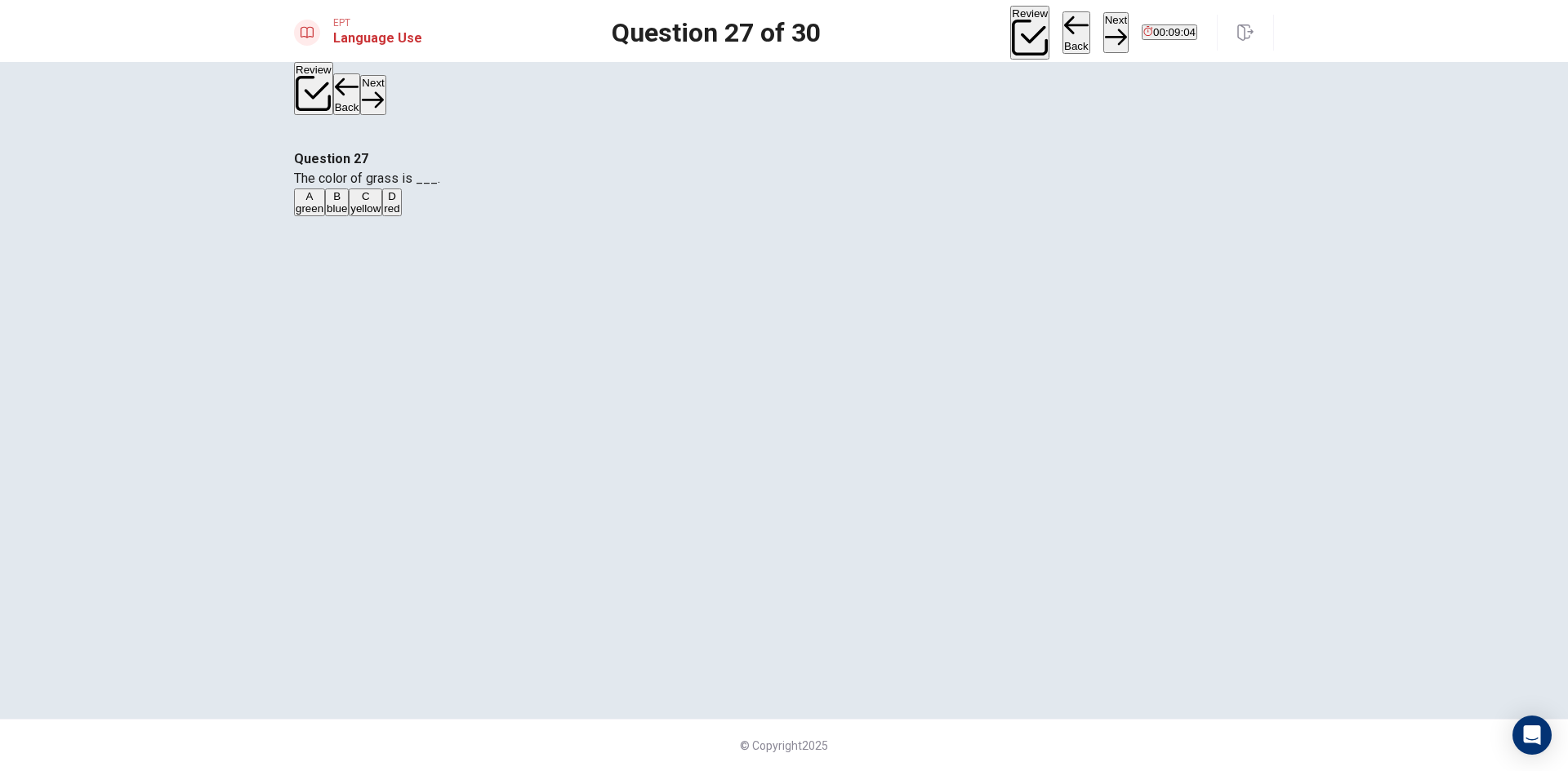
click at [1103, 33] on button "Next" at bounding box center [1116, 32] width 25 height 40
click at [370, 216] on button "C sock" at bounding box center [357, 202] width 25 height 28
click at [1103, 24] on button "Next" at bounding box center [1116, 32] width 25 height 40
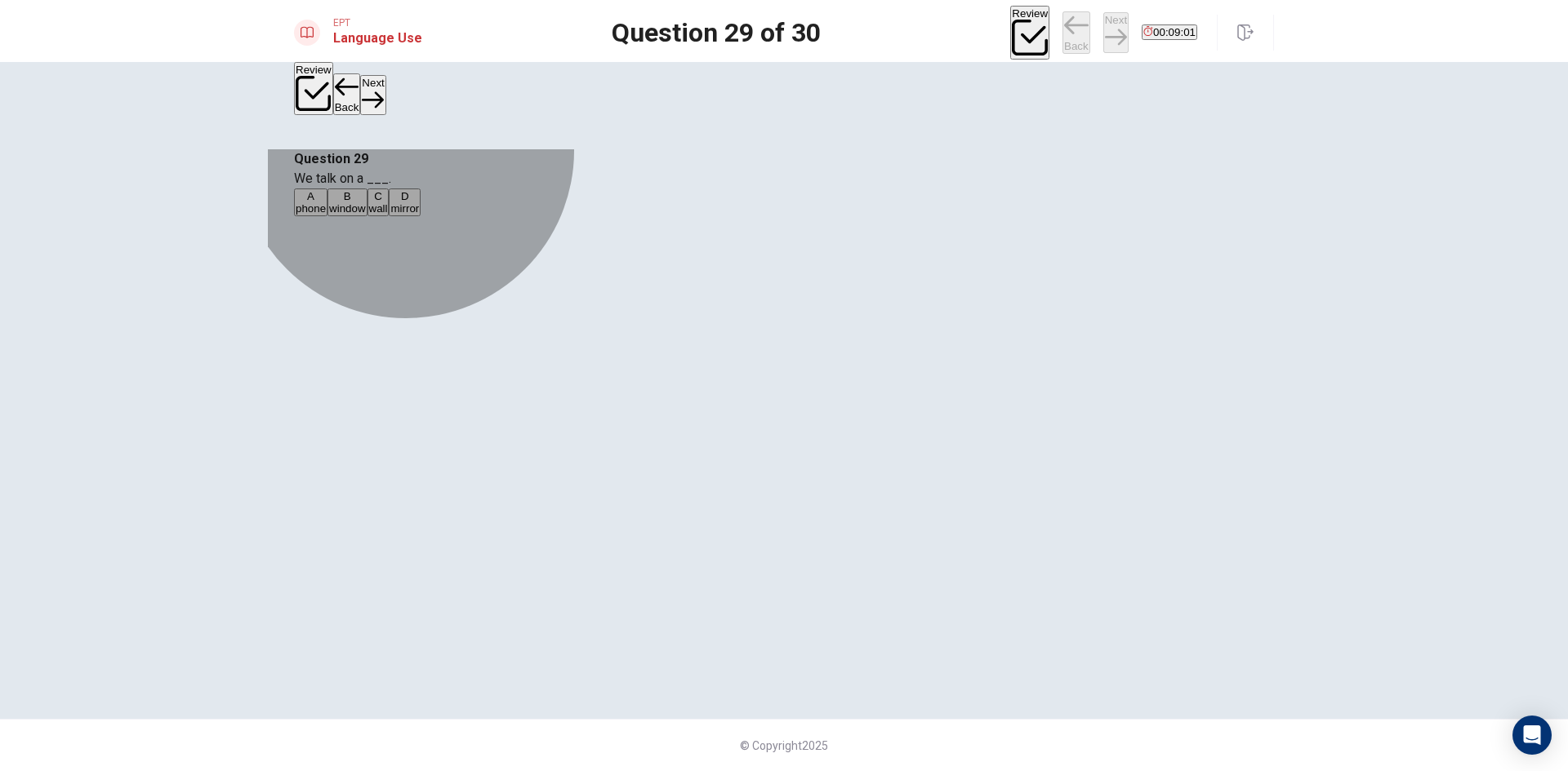
click at [328, 216] on button "A phone" at bounding box center [311, 202] width 34 height 28
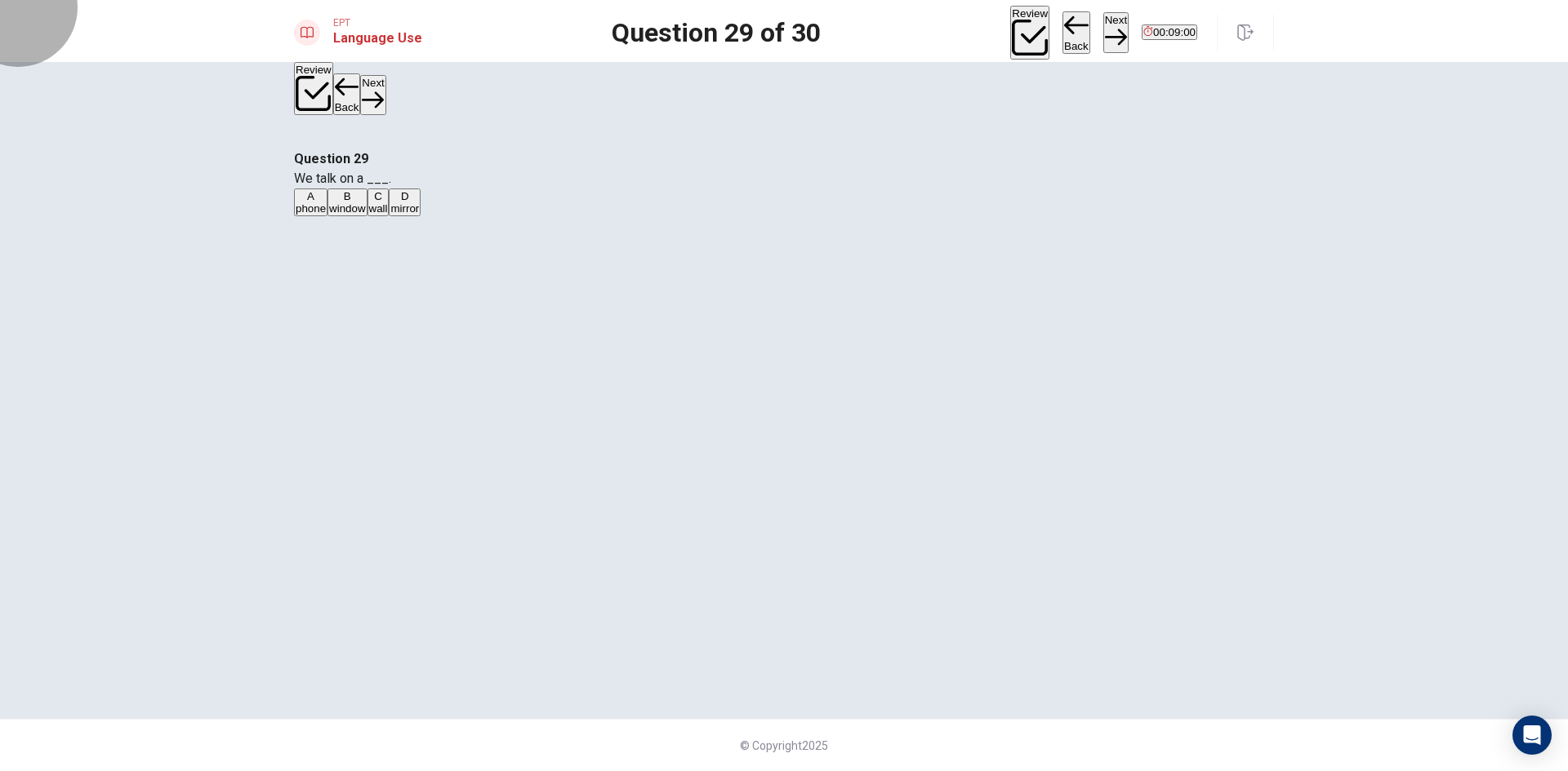
click at [1103, 18] on button "Next" at bounding box center [1116, 32] width 25 height 40
click at [378, 216] on button "B speak" at bounding box center [362, 202] width 33 height 28
click at [1103, 20] on button "Next" at bounding box center [1116, 32] width 25 height 40
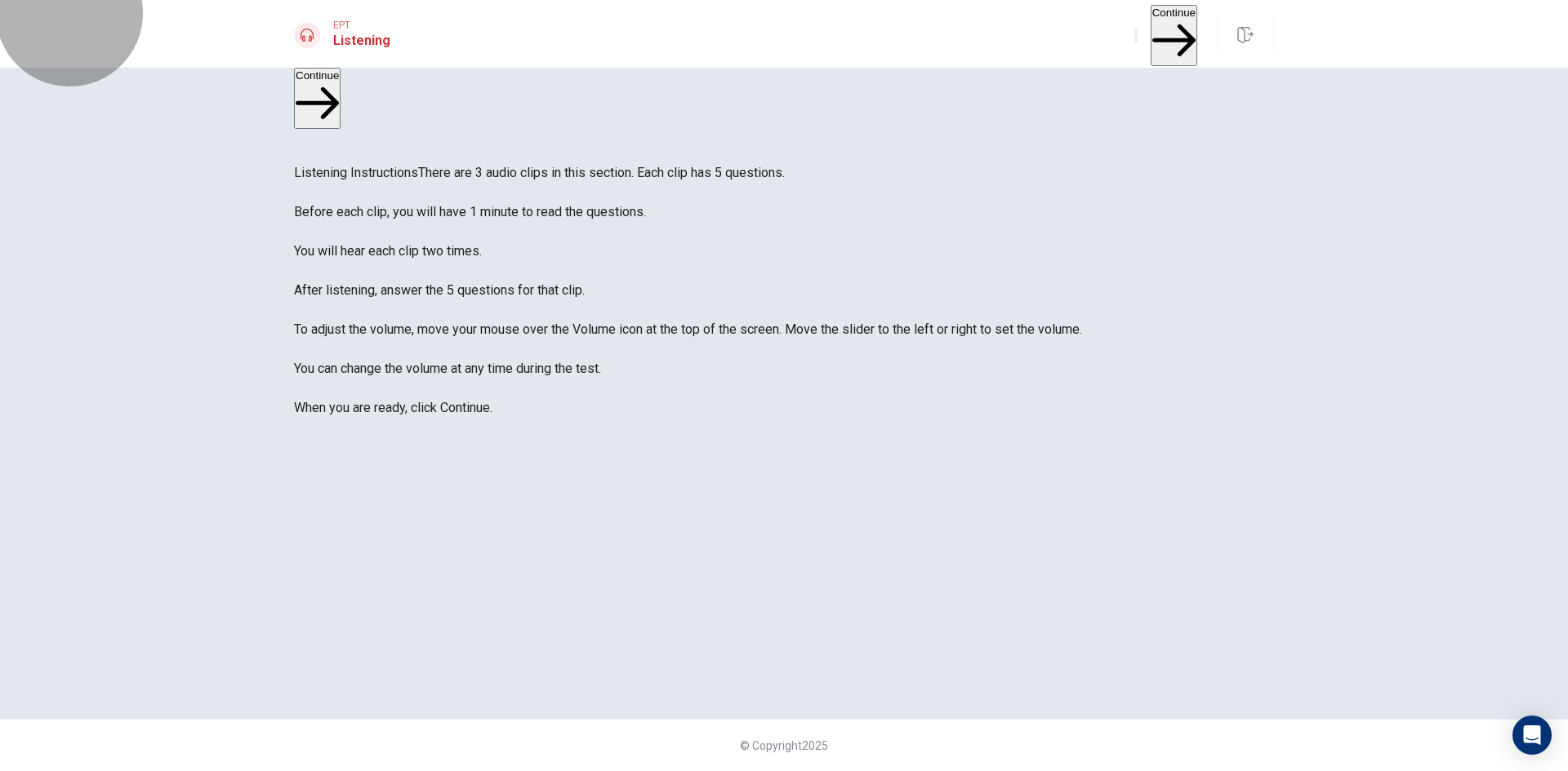
click at [1169, 24] on button "Continue" at bounding box center [1174, 36] width 46 height 62
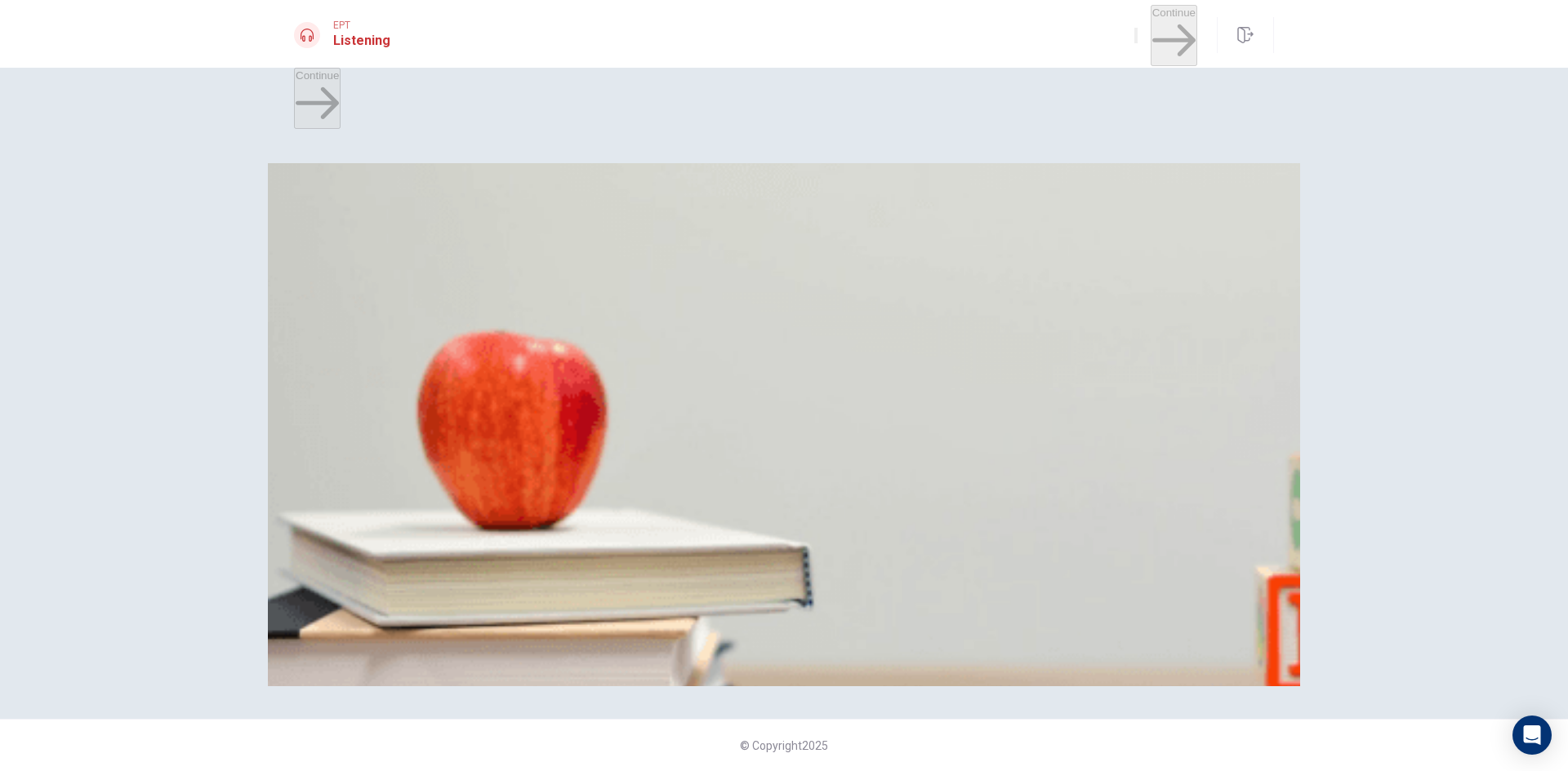
click at [370, 250] on button "B Coffee" at bounding box center [352, 235] width 35 height 28
click at [376, 318] on button "C Water" at bounding box center [360, 304] width 32 height 28
click at [399, 373] on span "He changes his order" at bounding box center [348, 379] width 104 height 13
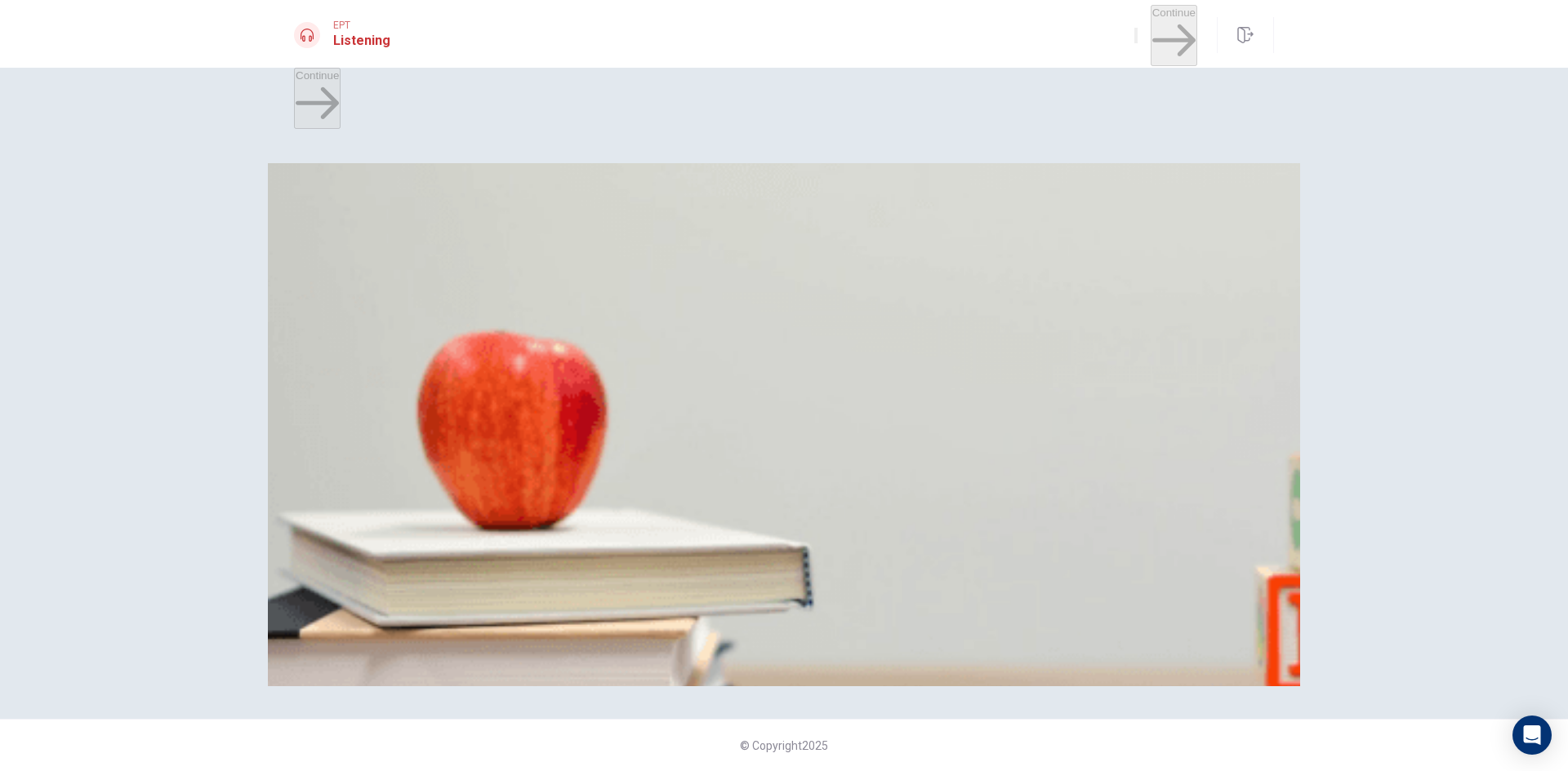
click at [519, 441] on span "He says, 'See you later.'" at bounding box center [460, 447] width 116 height 13
click at [333, 496] on button "A A pizza" at bounding box center [313, 510] width 39 height 28
click at [1150, 26] on button "Continue" at bounding box center [1174, 36] width 46 height 62
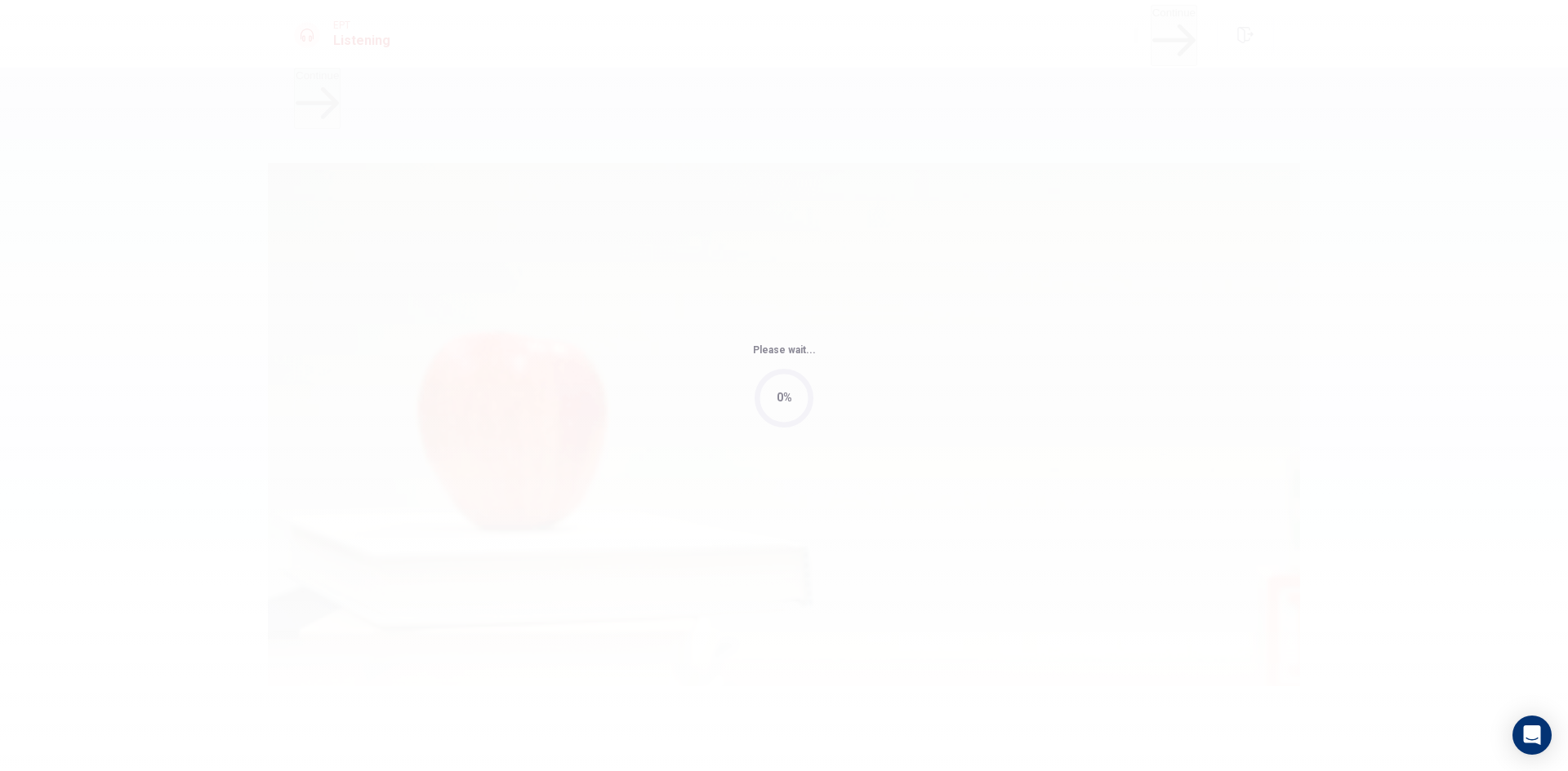
type input "3"
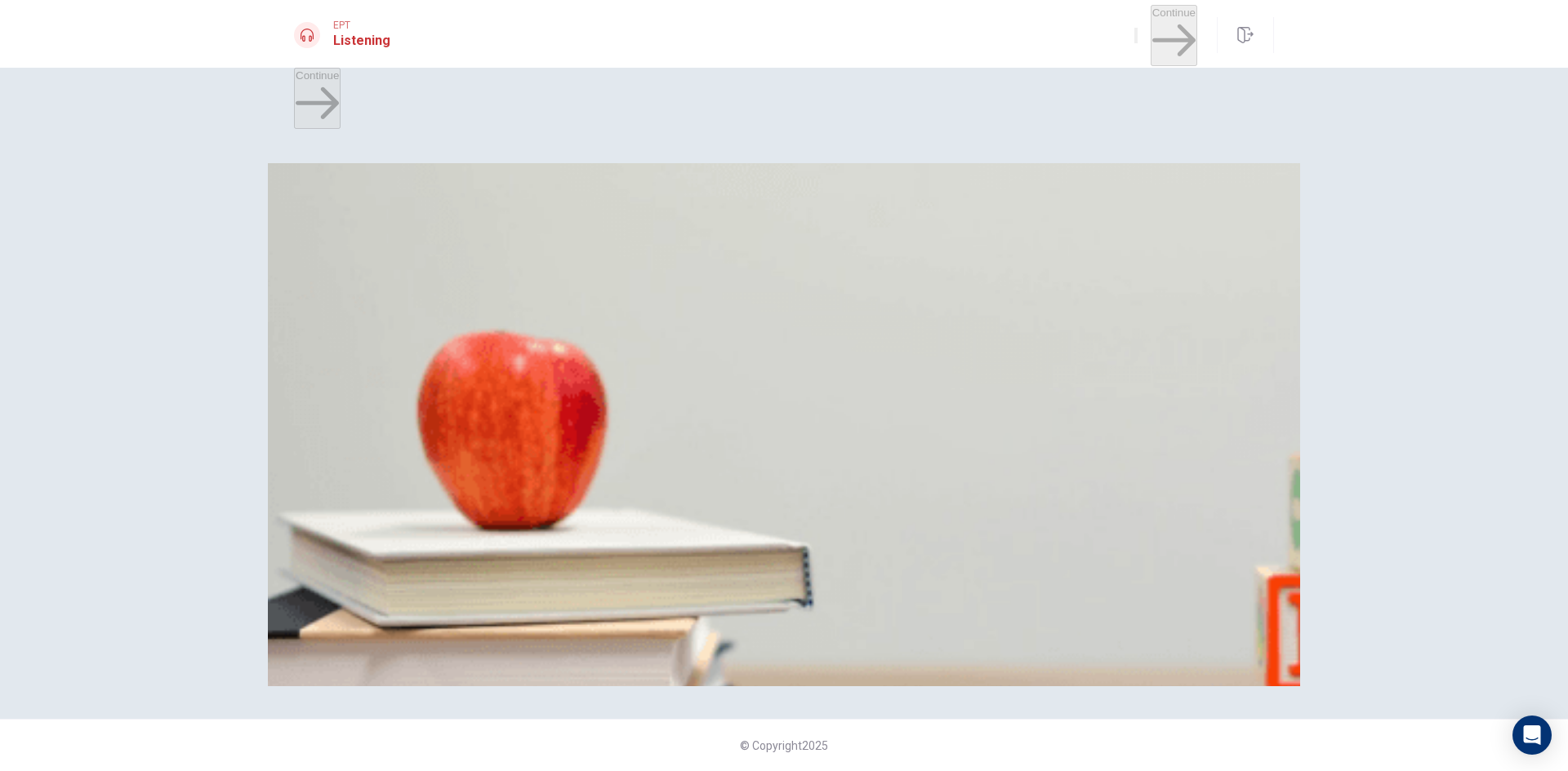
click at [485, 250] on button "C Online" at bounding box center [468, 235] width 35 height 28
drag, startPoint x: 836, startPoint y: 332, endPoint x: 843, endPoint y: 348, distance: 17.5
click at [361, 317] on span "In 20 minutes" at bounding box center [329, 310] width 66 height 13
click at [636, 386] on span "He says "Thanks"" at bounding box center [593, 379] width 86 height 13
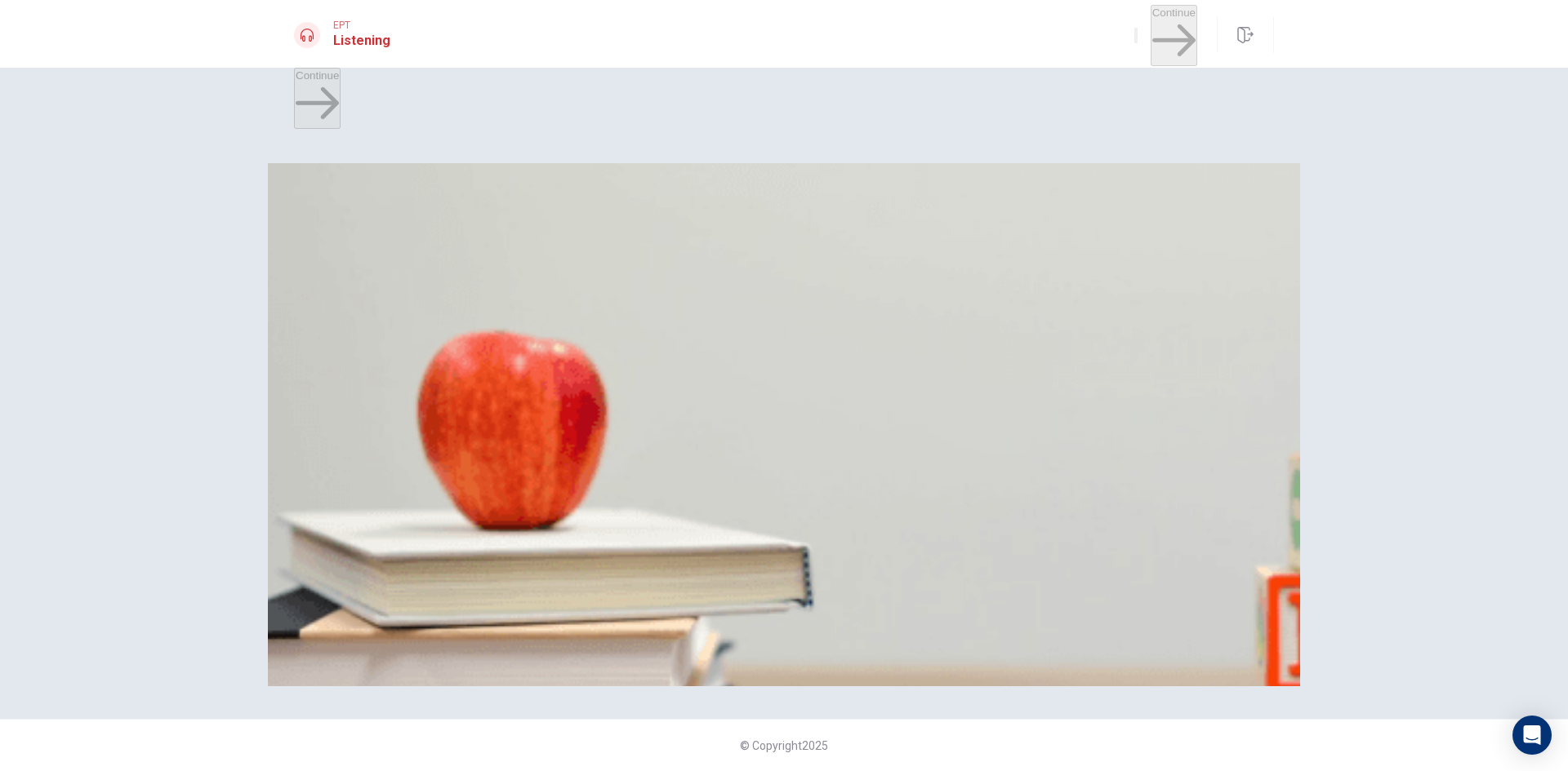
scroll to position [1143, 0]
click at [527, 428] on button "[GEOGRAPHIC_DATA]" at bounding box center [469, 441] width 117 height 28
click at [355, 510] on span "At an airport" at bounding box center [326, 516] width 60 height 13
click at [1150, 35] on button "Continue" at bounding box center [1174, 36] width 46 height 62
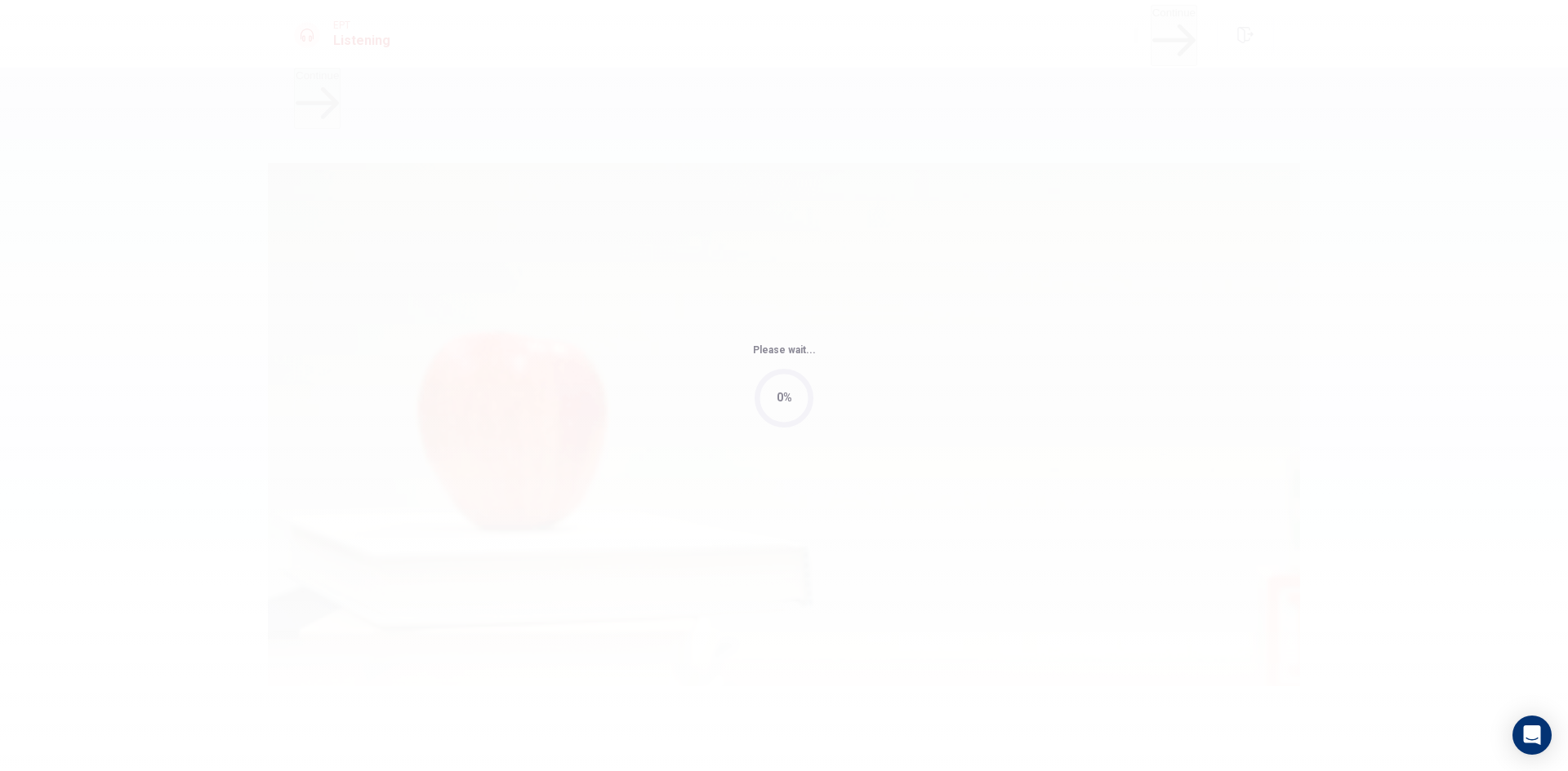
type input "4"
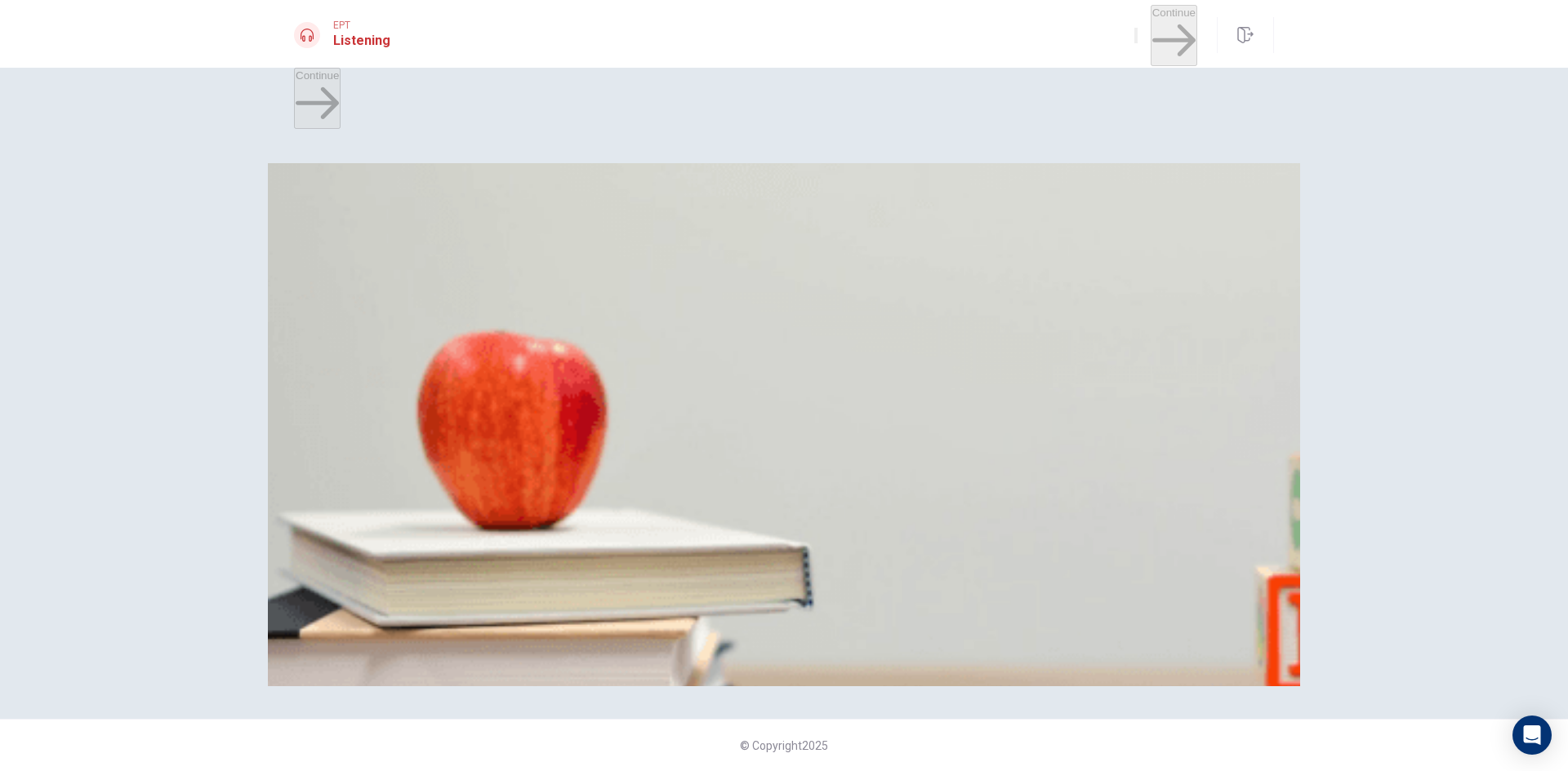
click at [416, 250] on button "C Grapes" at bounding box center [395, 235] width 40 height 28
click at [446, 318] on button "C Aisle four" at bounding box center [421, 304] width 49 height 28
click at [360, 386] on span "Only oranges" at bounding box center [328, 379] width 65 height 13
click at [445, 456] on button "B At the cashier" at bounding box center [409, 441] width 70 height 28
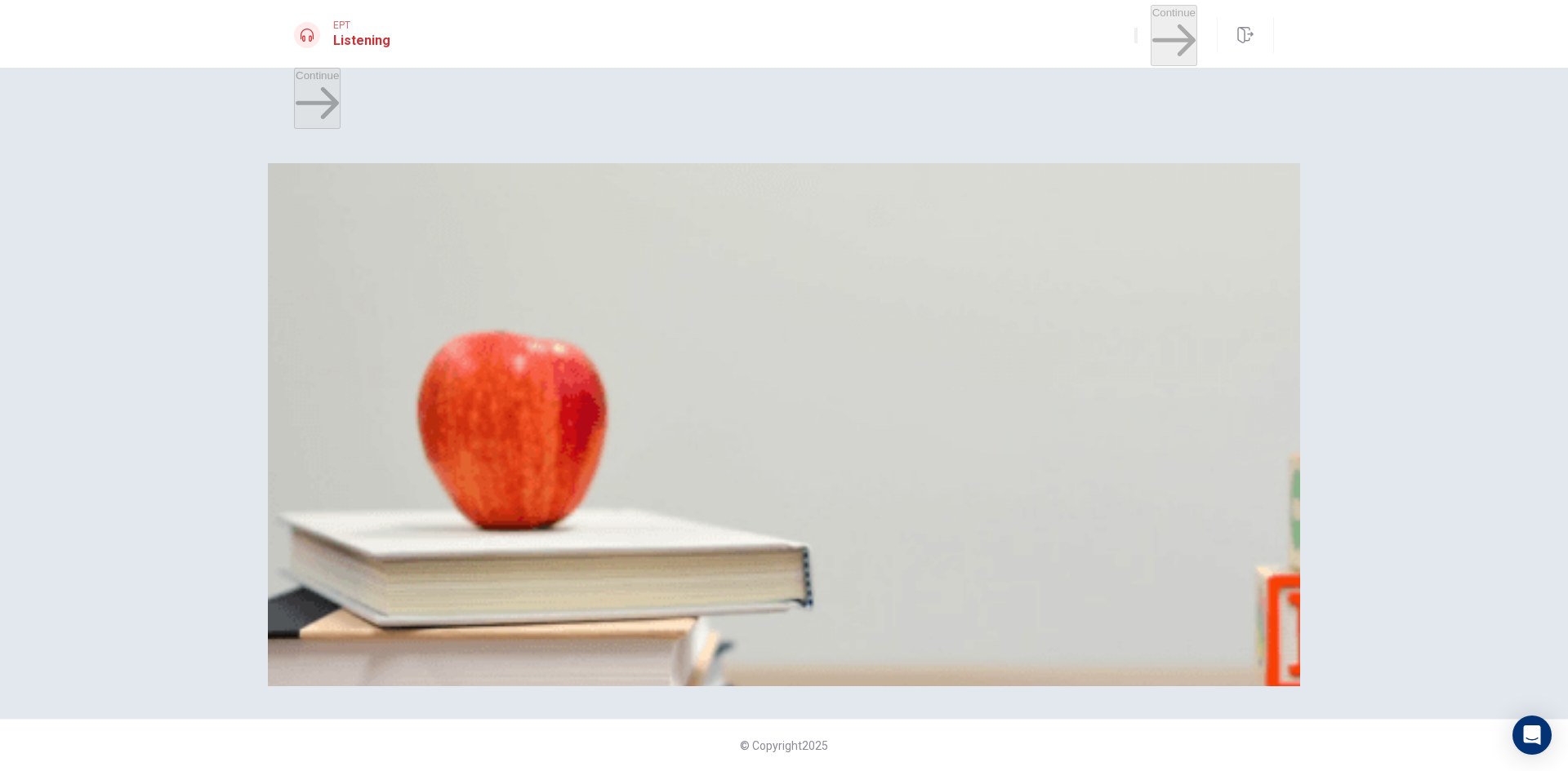
scroll to position [1469, 0]
click at [390, 496] on button "B At a bank" at bounding box center [365, 510] width 49 height 28
click at [1150, 33] on button "Continue" at bounding box center [1174, 36] width 46 height 62
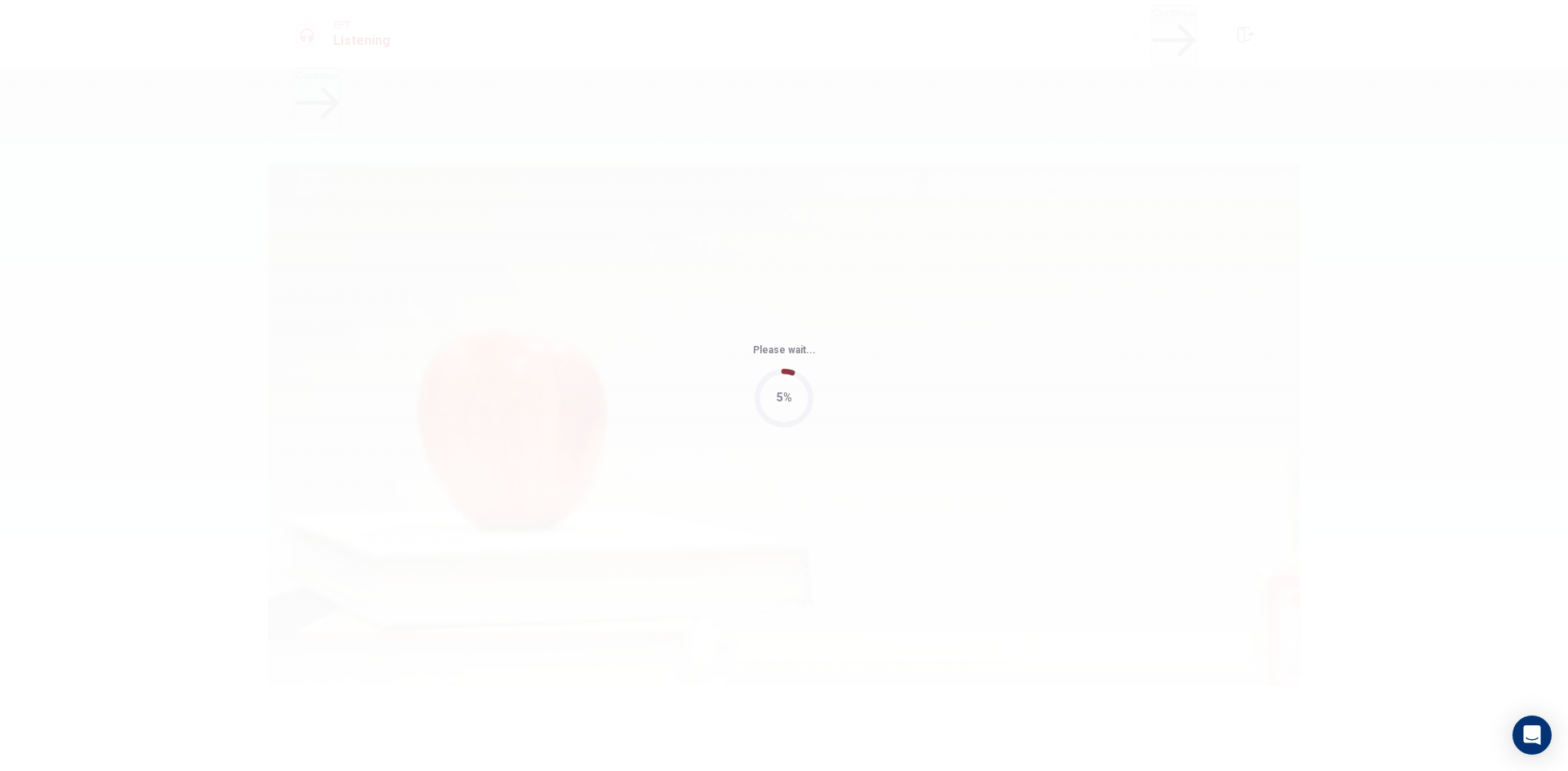
type input "4"
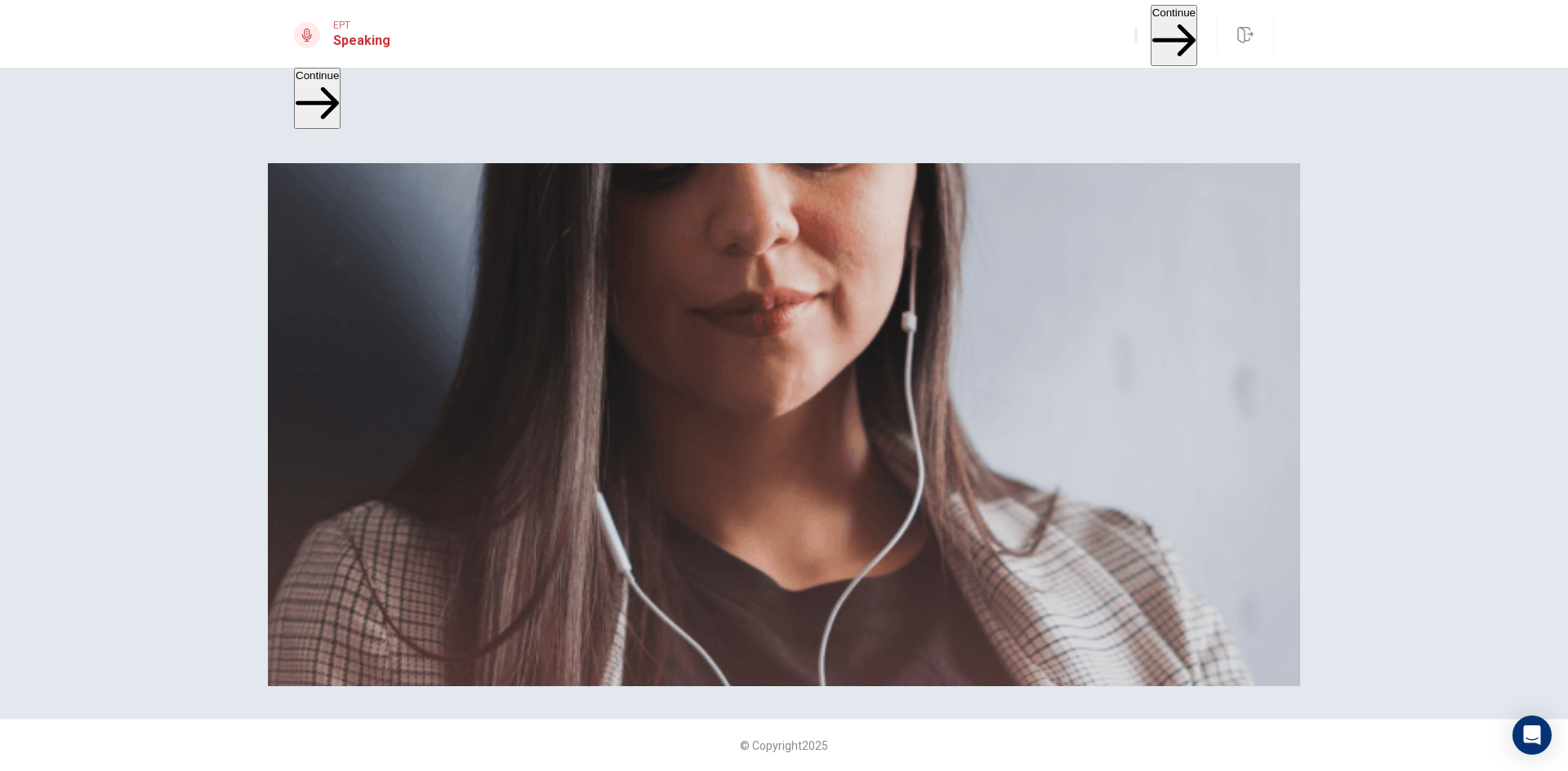
click at [1160, 22] on button "Continue" at bounding box center [1174, 36] width 46 height 62
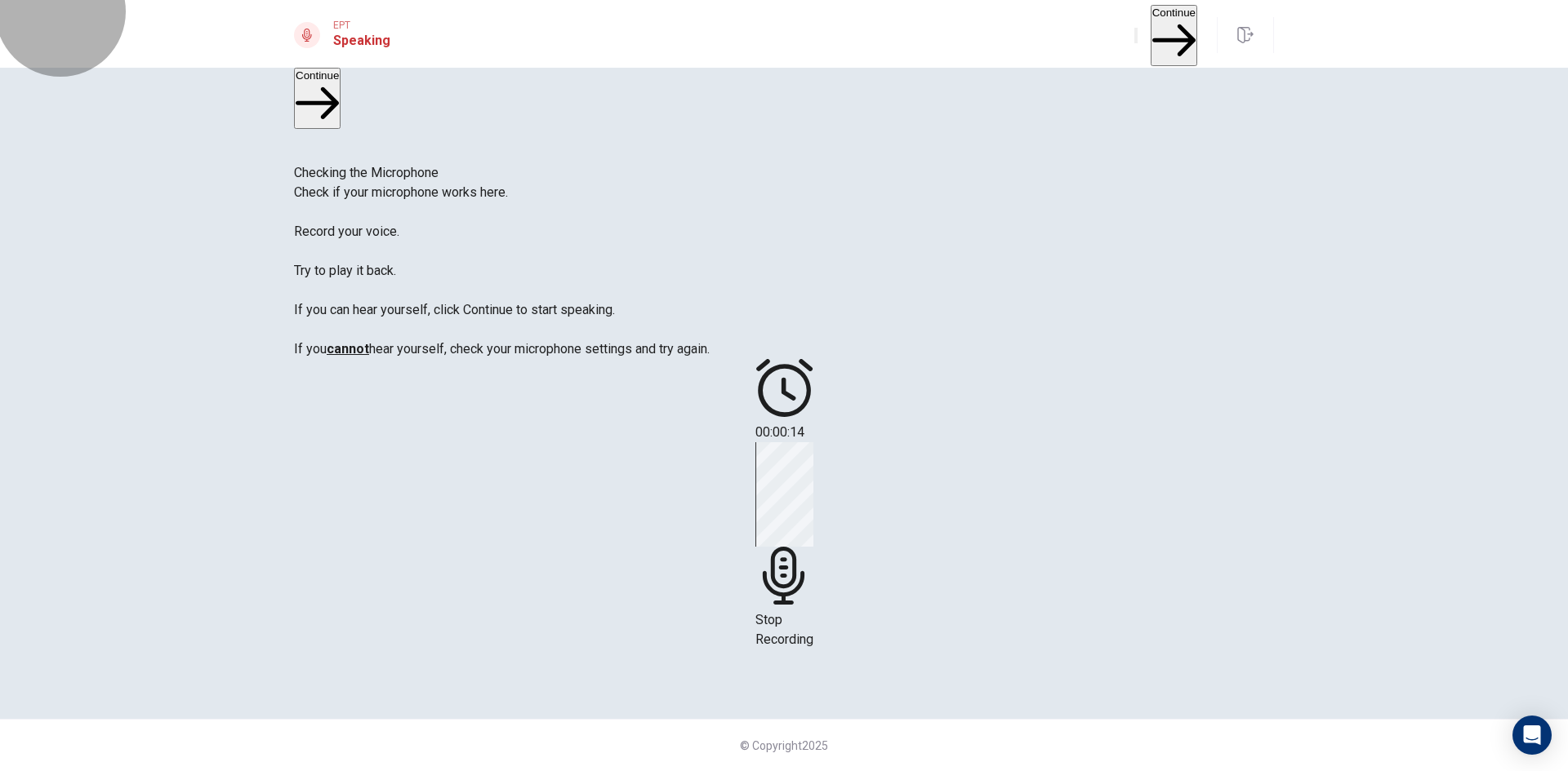
click at [1159, 23] on button "Continue" at bounding box center [1174, 36] width 46 height 62
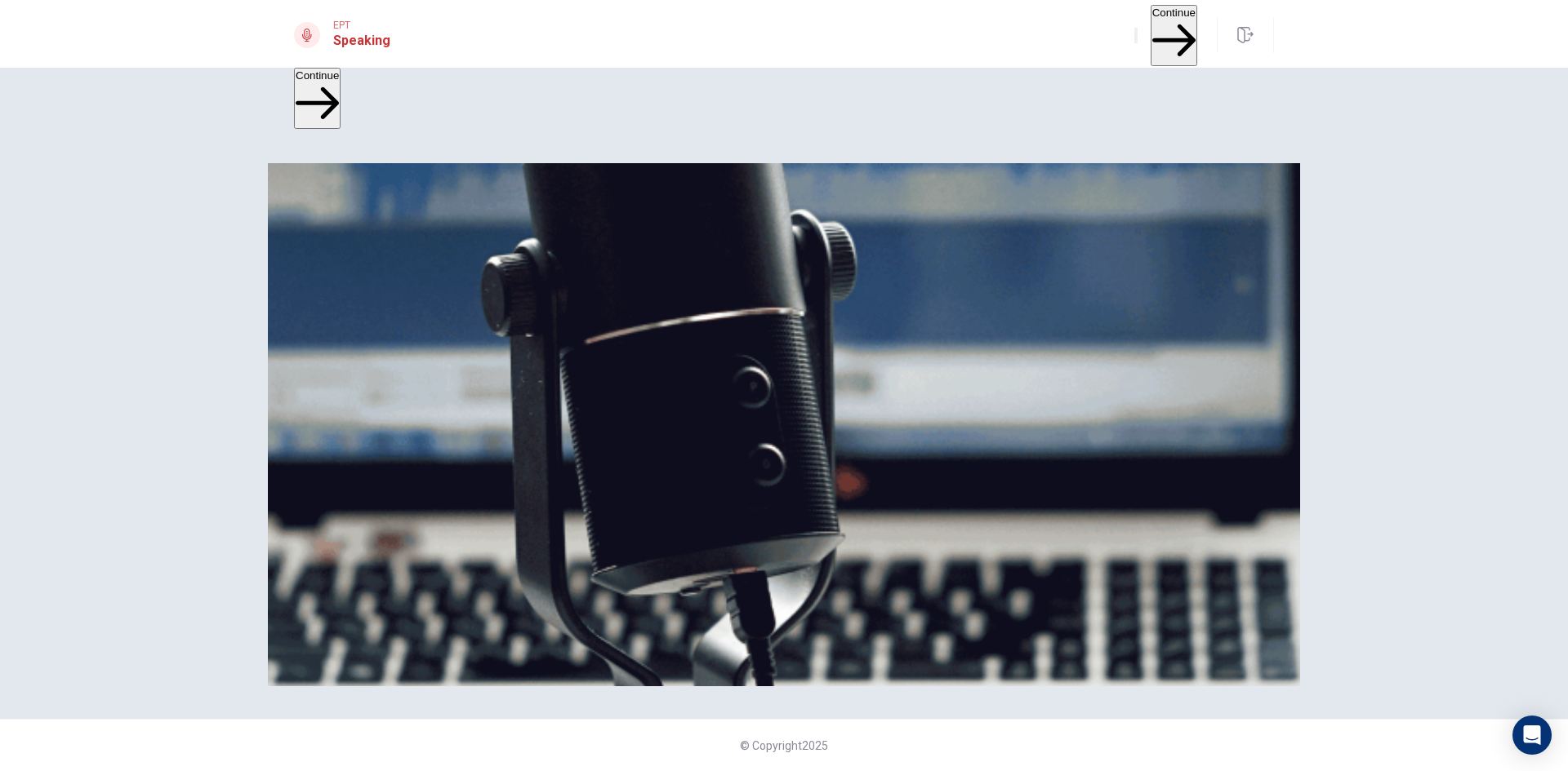
click at [1151, 24] on button "Continue" at bounding box center [1174, 36] width 46 height 62
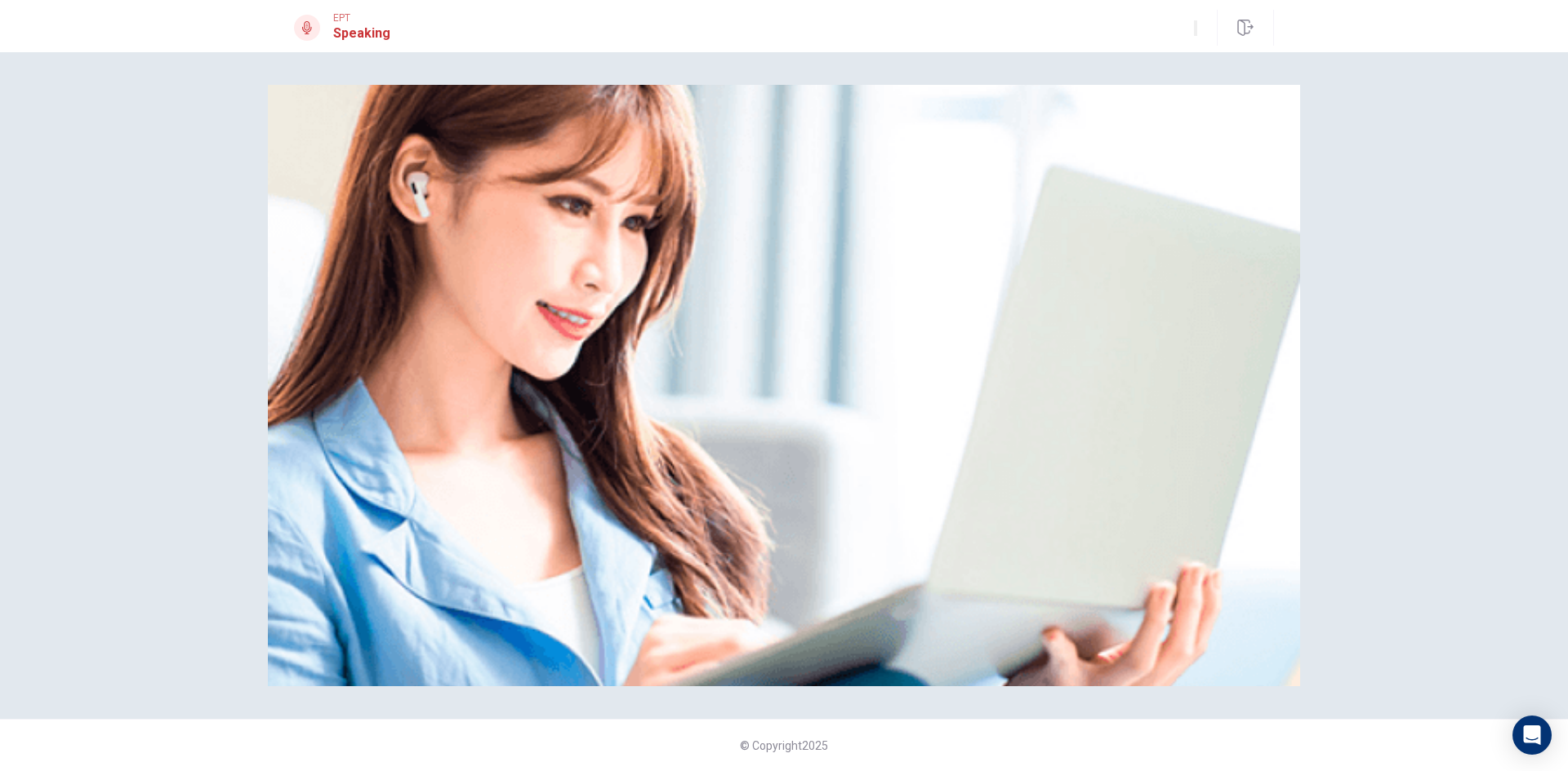
click at [859, 445] on img at bounding box center [784, 386] width 1032 height 601
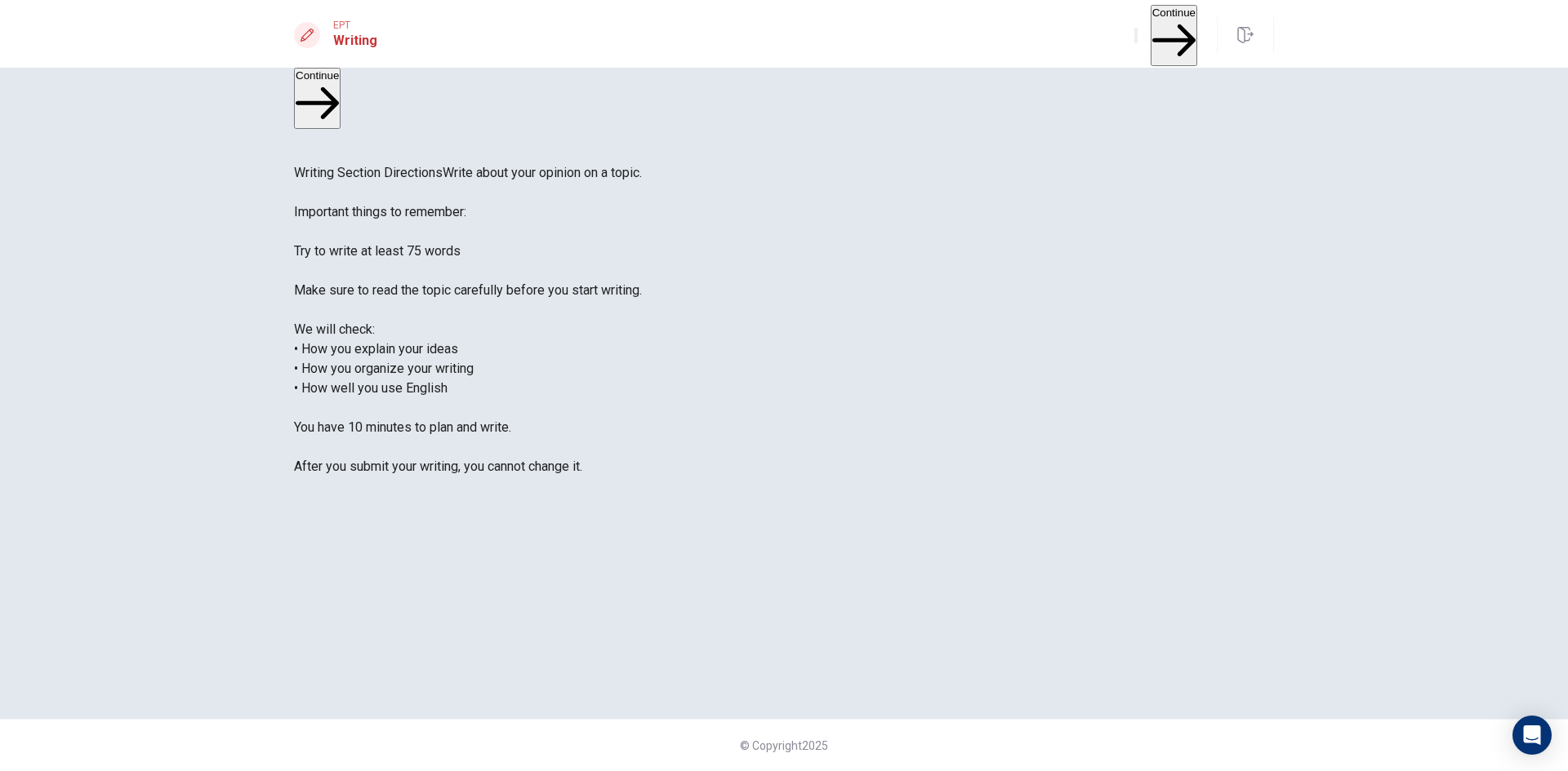
click at [1181, 20] on button "Continue" at bounding box center [1174, 36] width 46 height 62
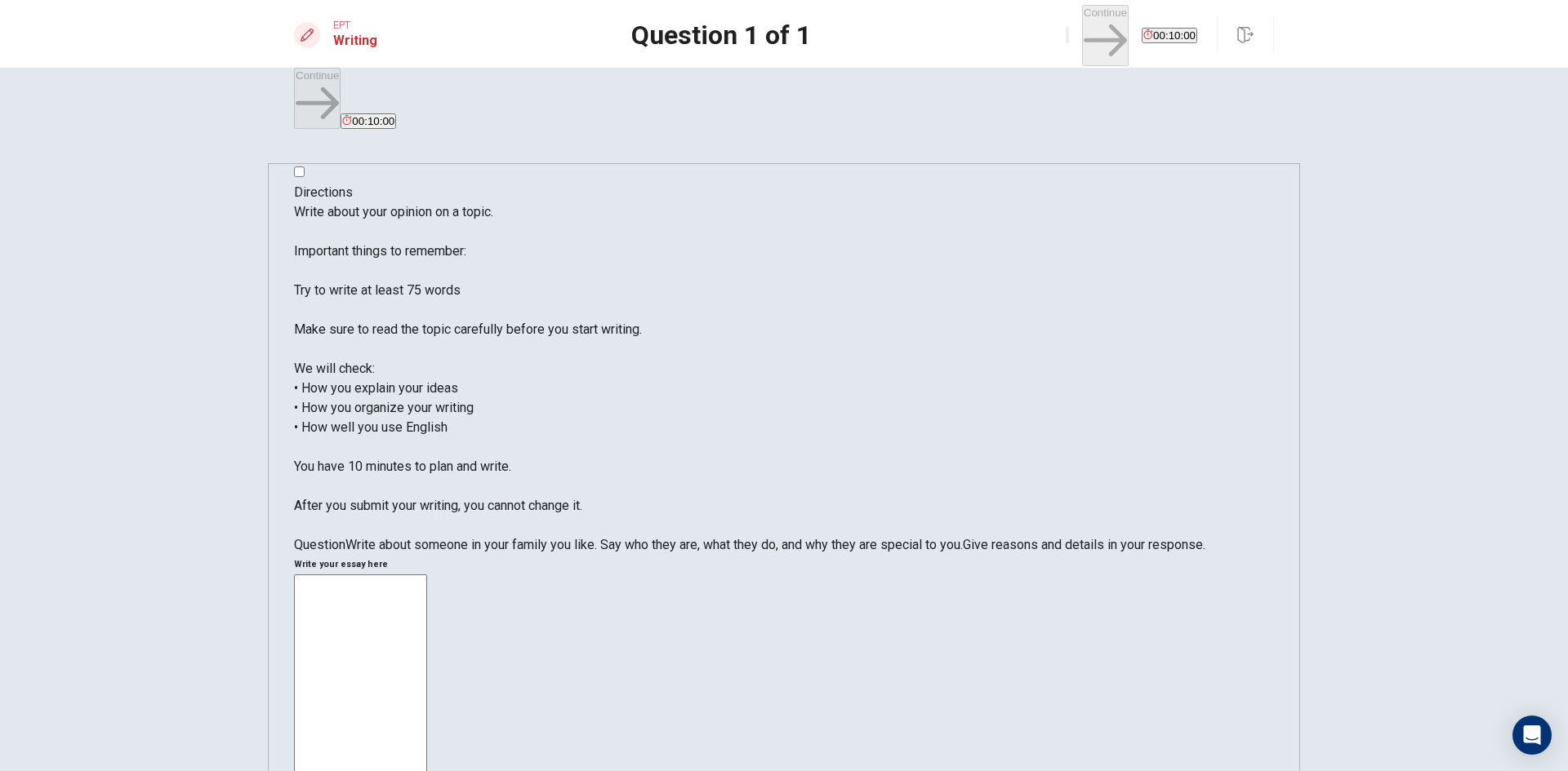
type textarea "qa test"
click at [1082, 29] on button "Continue" at bounding box center [1105, 36] width 46 height 62
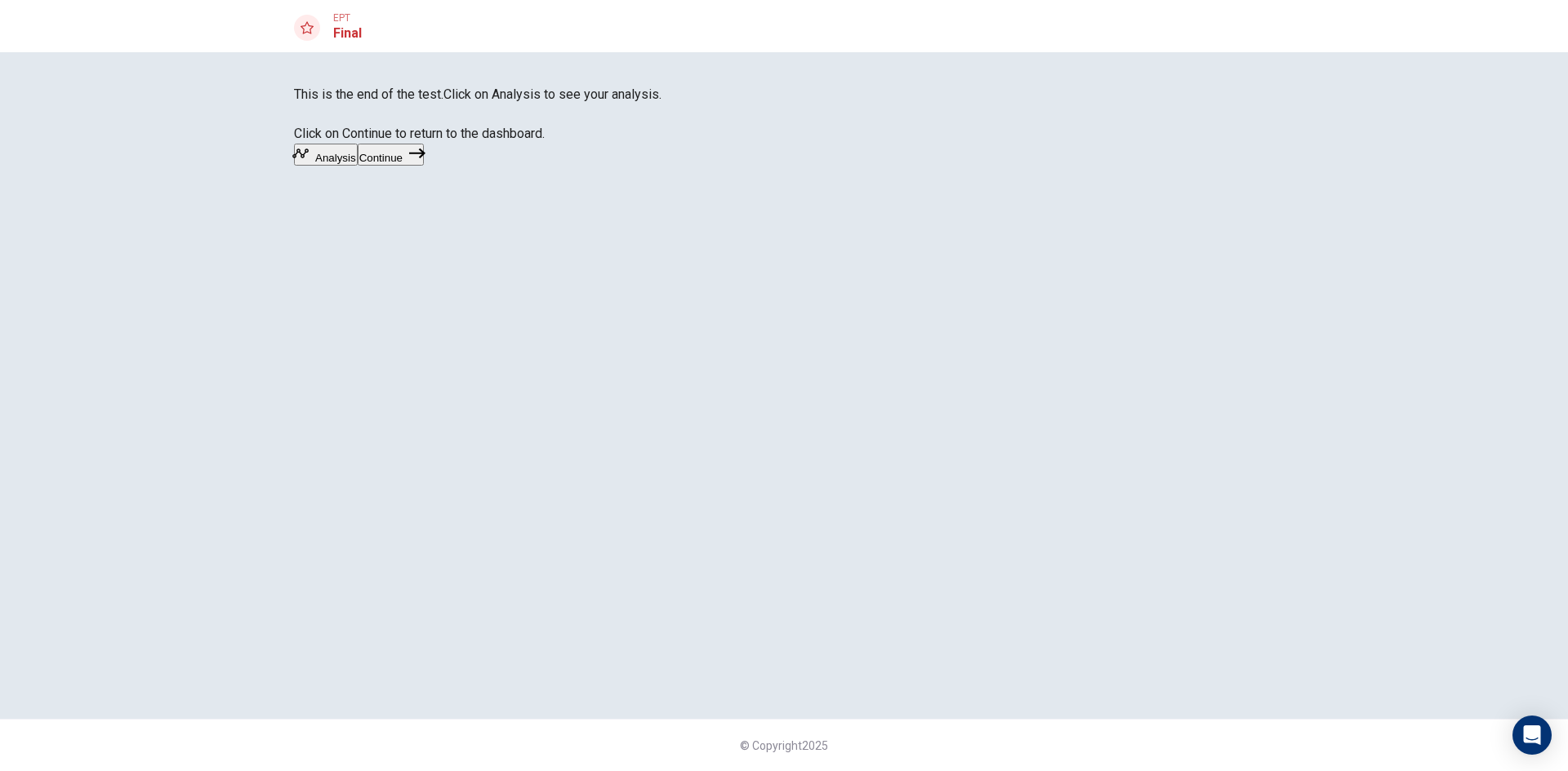
click at [423, 166] on button "Continue" at bounding box center [391, 154] width 67 height 22
